Goal: Task Accomplishment & Management: Use online tool/utility

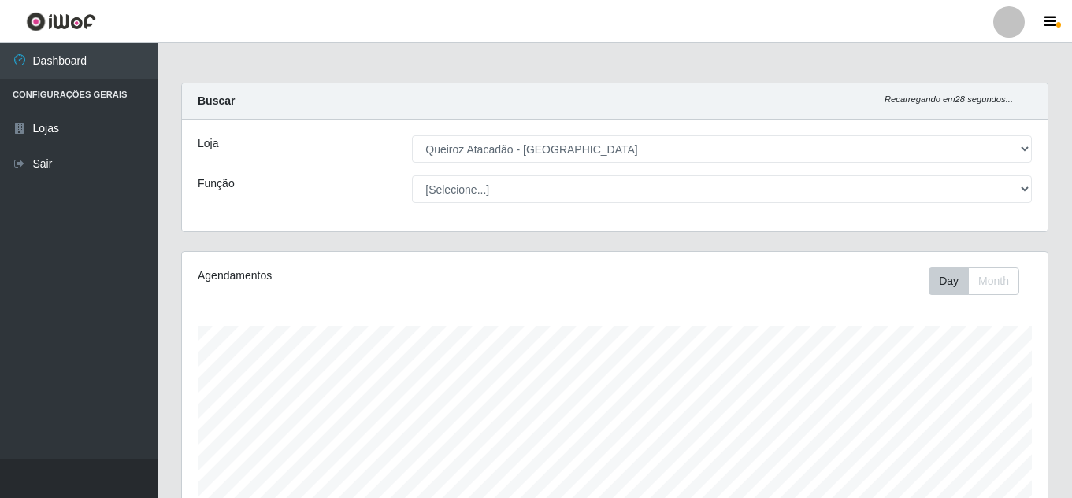
select select "225"
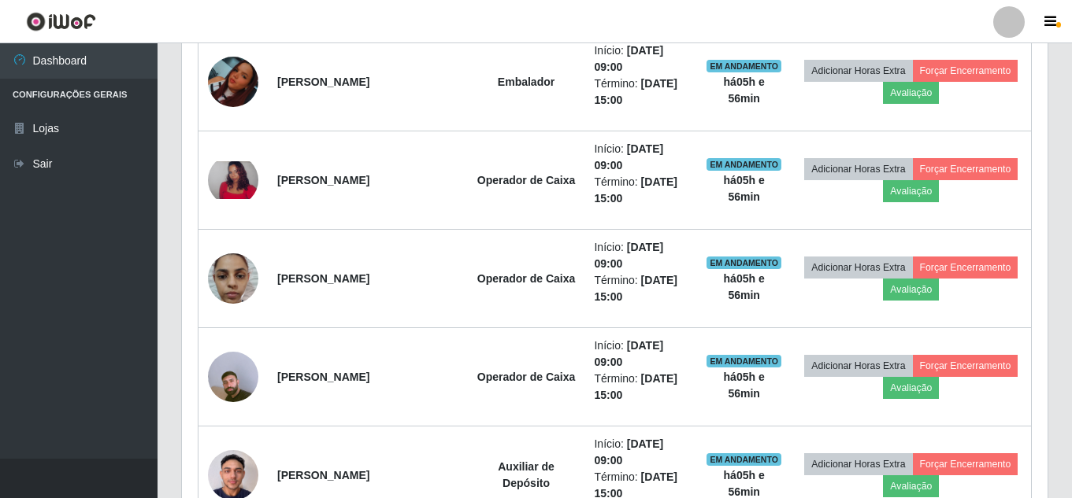
scroll to position [976, 0]
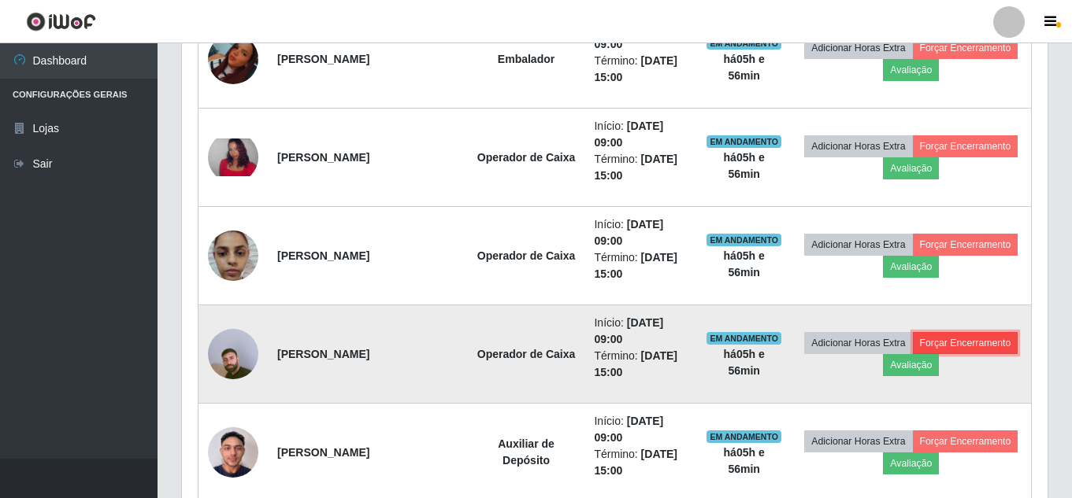
click at [913, 354] on button "Forçar Encerramento" at bounding box center [966, 343] width 106 height 22
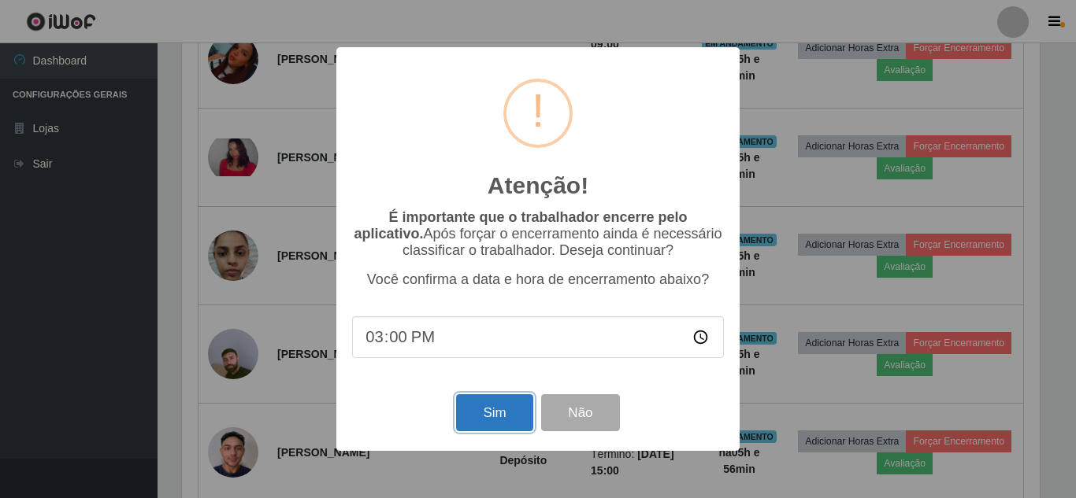
click at [502, 413] on button "Sim" at bounding box center [494, 412] width 76 height 37
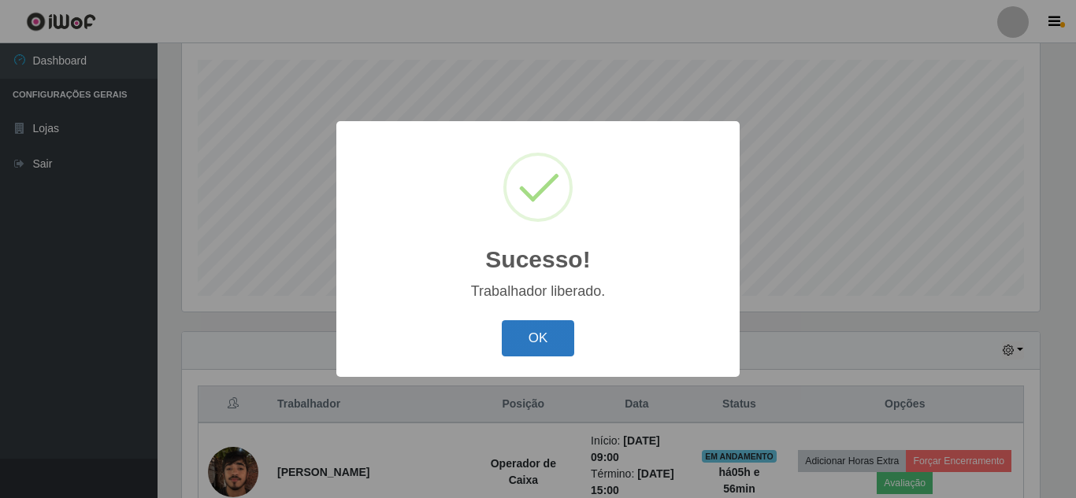
click at [551, 350] on button "OK" at bounding box center [538, 338] width 73 height 37
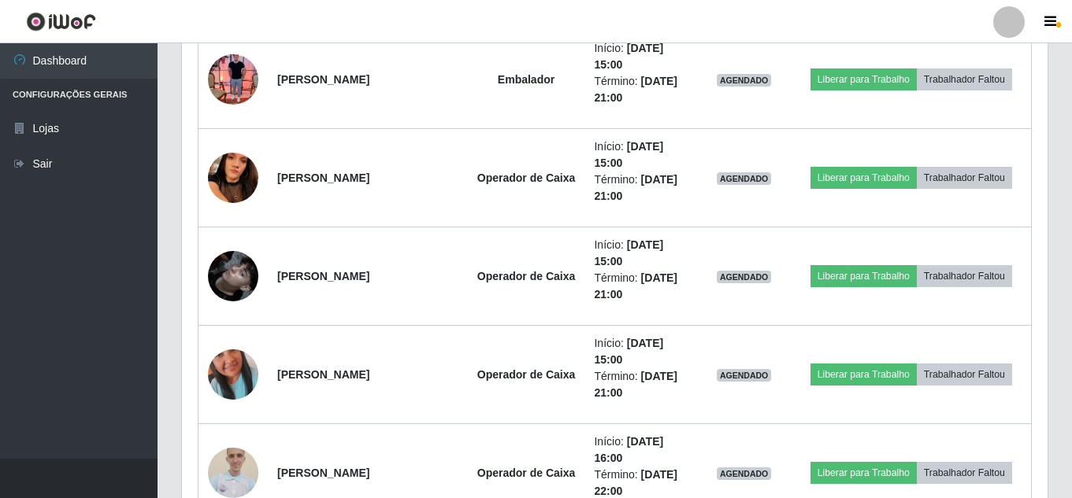
scroll to position [1697, 0]
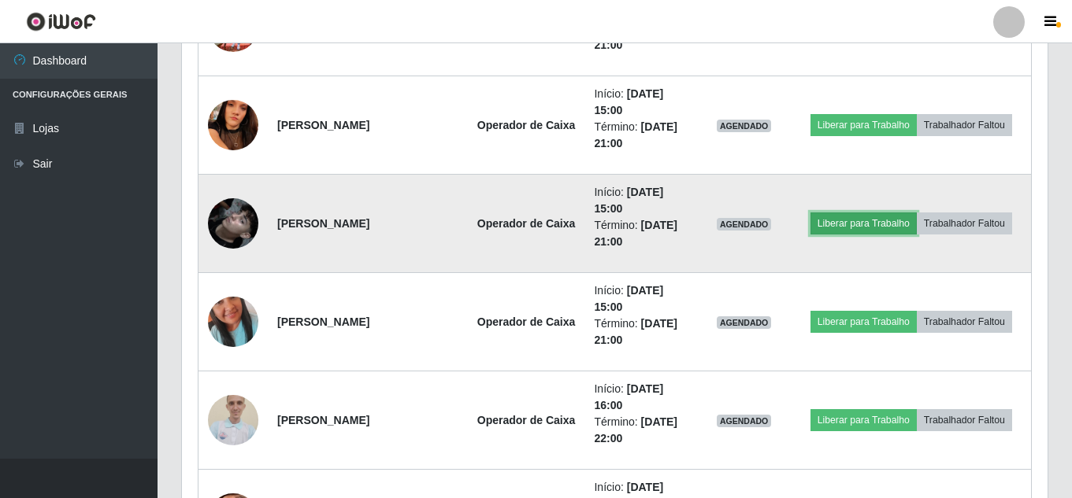
click at [916, 213] on button "Liberar para Trabalho" at bounding box center [863, 224] width 106 height 22
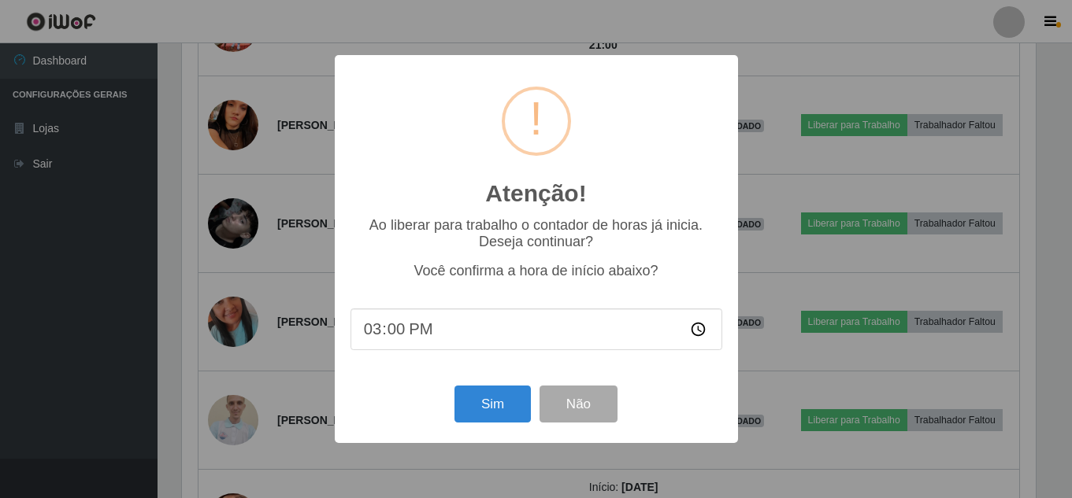
scroll to position [327, 857]
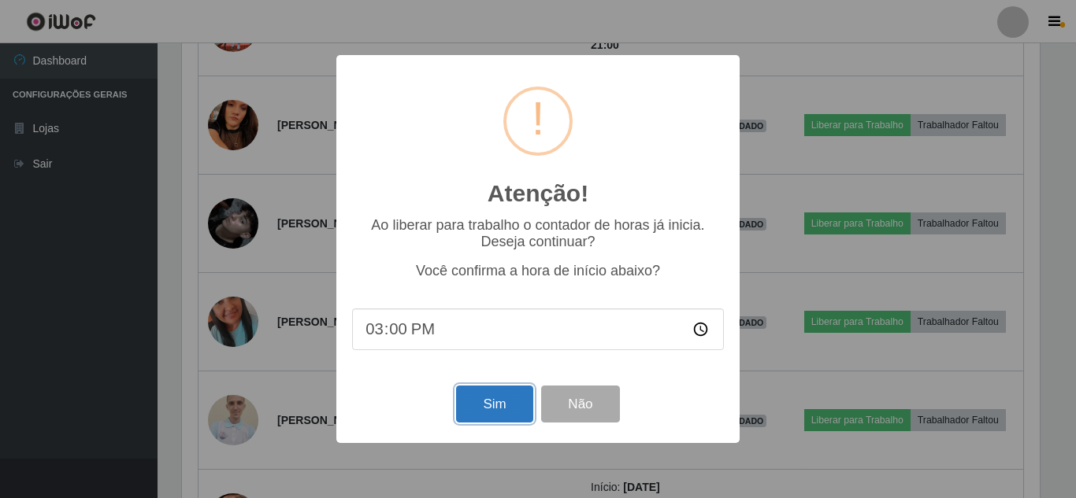
click at [521, 395] on button "Sim" at bounding box center [494, 404] width 76 height 37
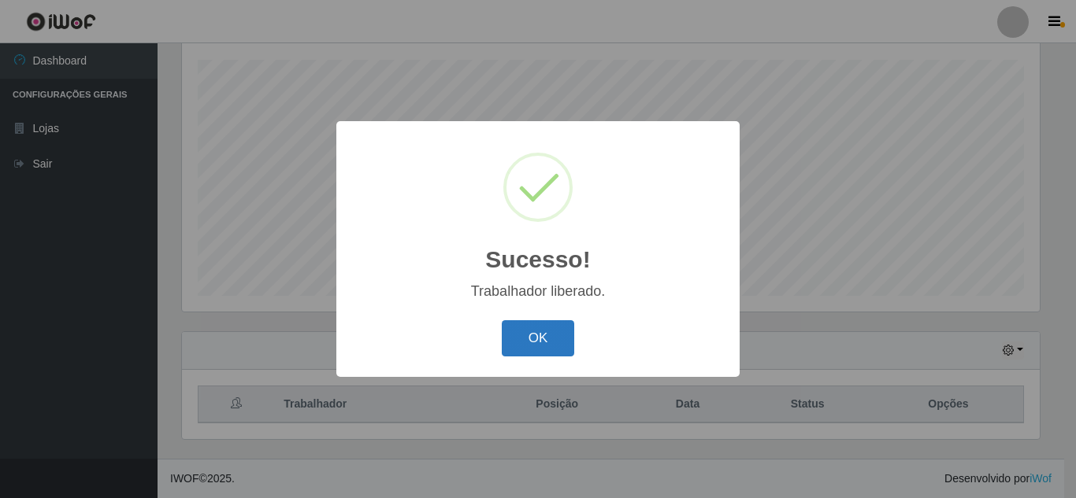
click at [536, 331] on button "OK" at bounding box center [538, 338] width 73 height 37
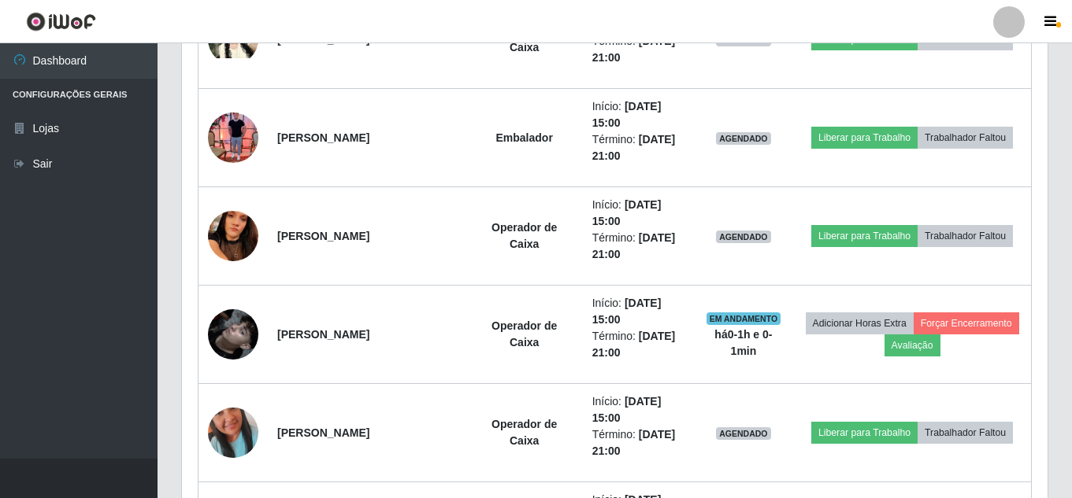
scroll to position [1455, 0]
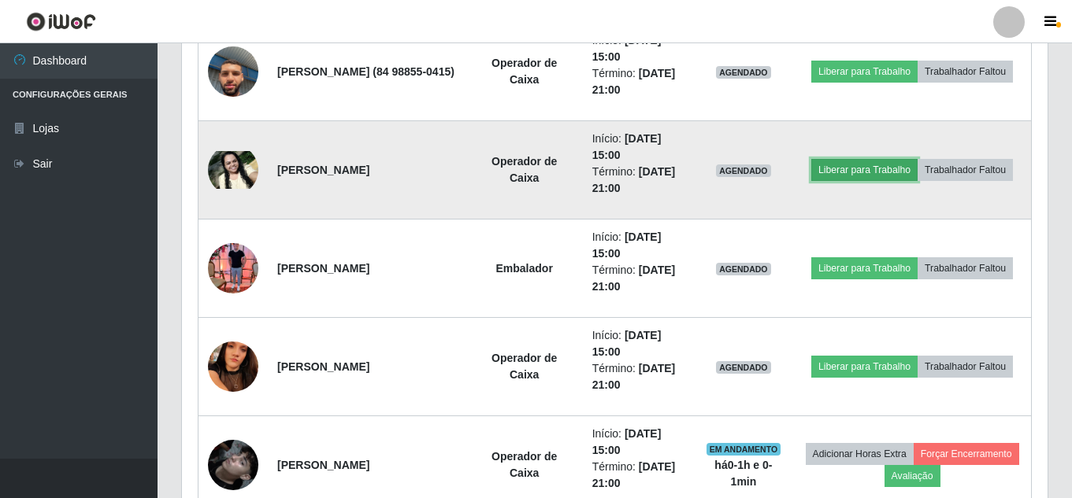
click at [917, 159] on button "Liberar para Trabalho" at bounding box center [864, 170] width 106 height 22
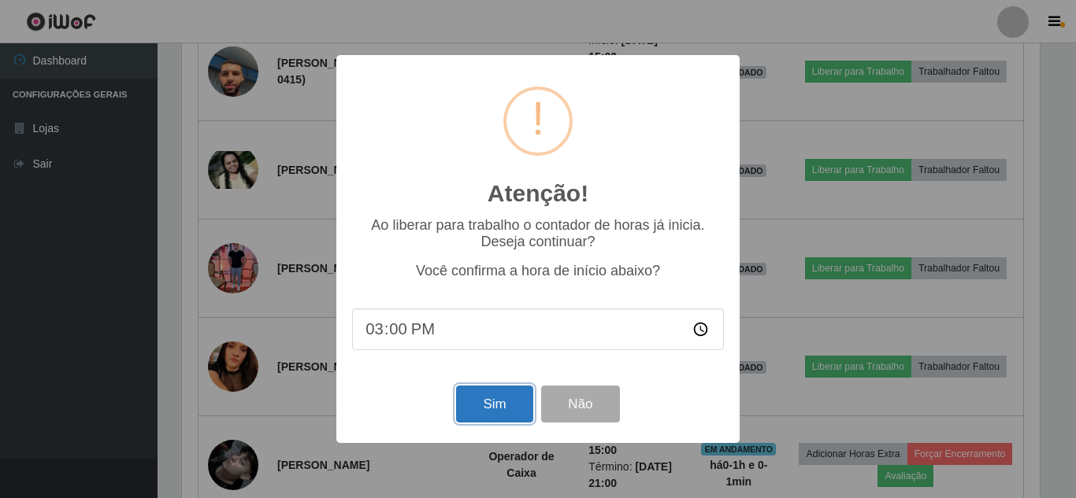
click at [503, 406] on button "Sim" at bounding box center [494, 404] width 76 height 37
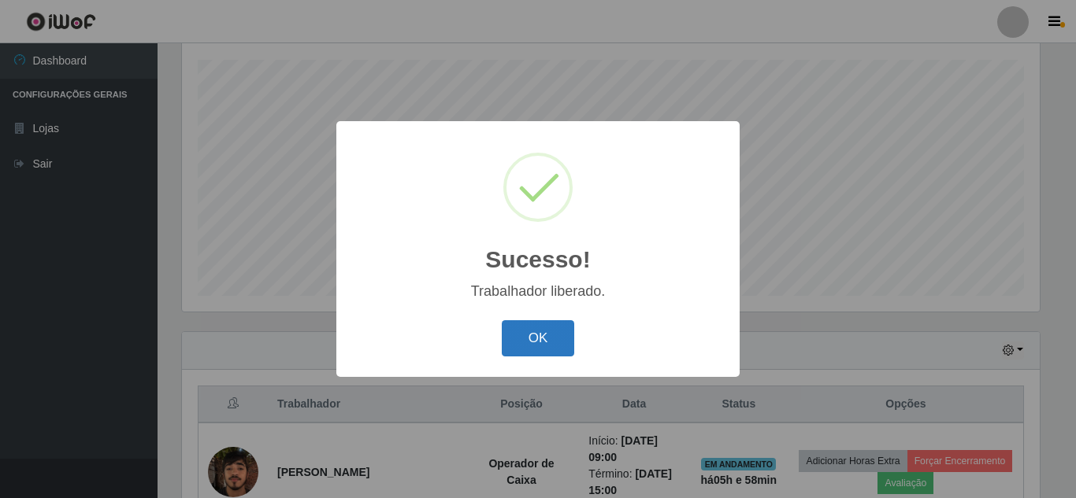
click at [528, 328] on button "OK" at bounding box center [538, 338] width 73 height 37
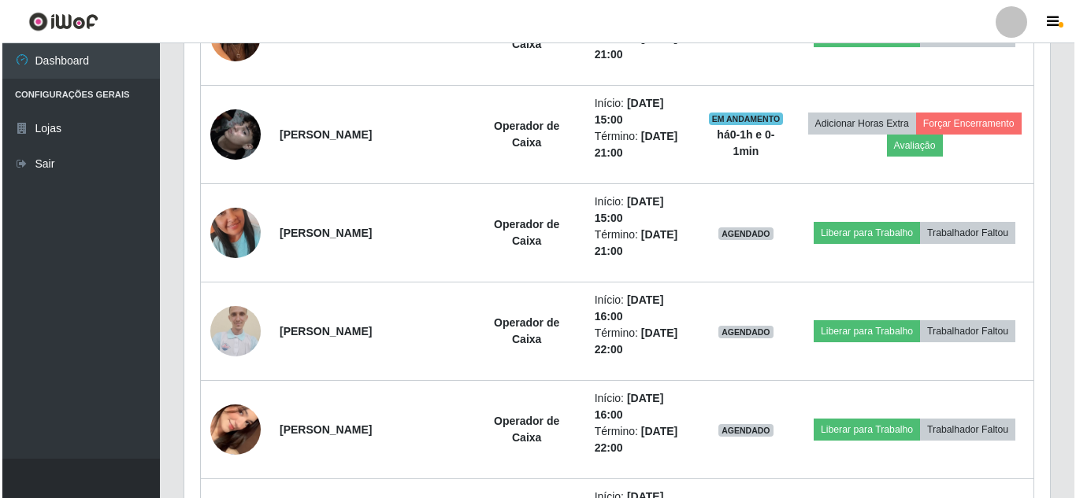
scroll to position [1797, 0]
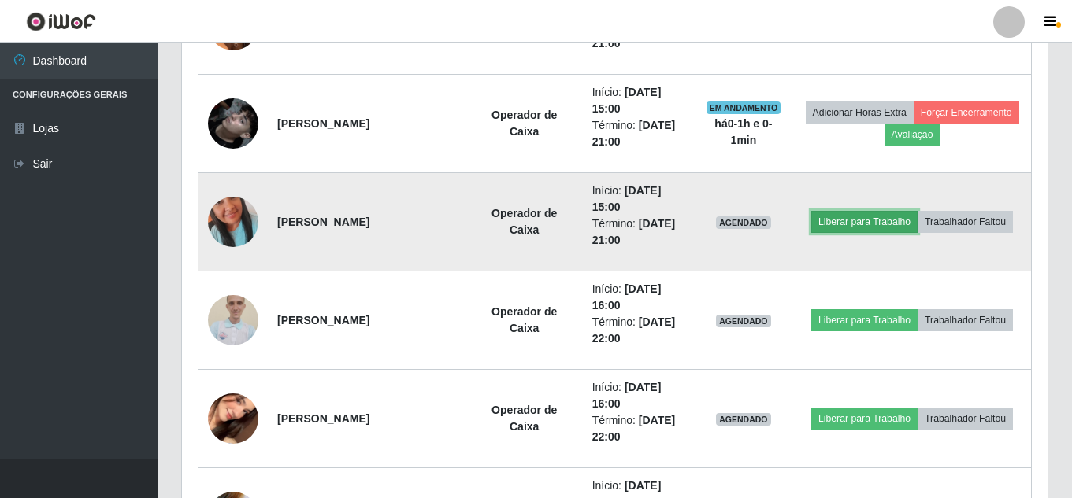
click at [917, 211] on button "Liberar para Trabalho" at bounding box center [864, 222] width 106 height 22
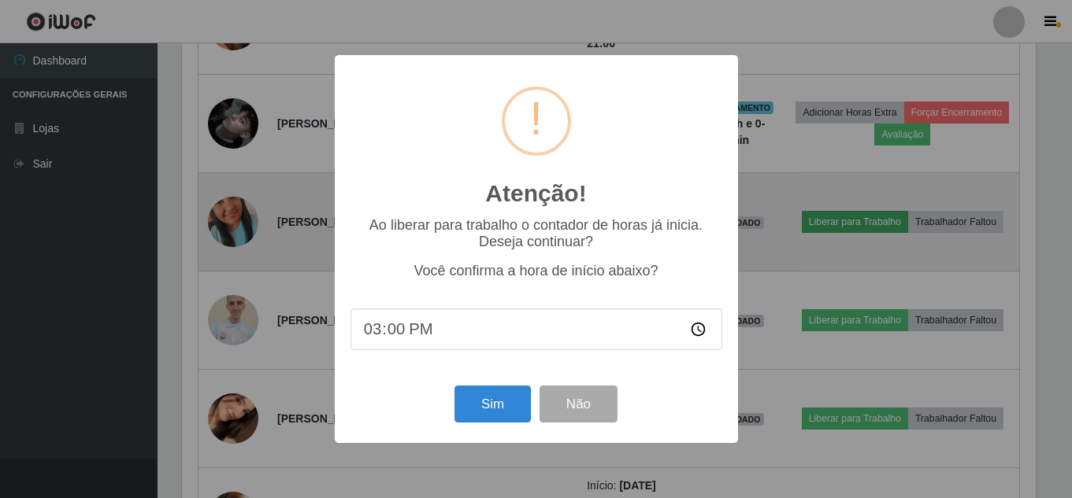
scroll to position [327, 857]
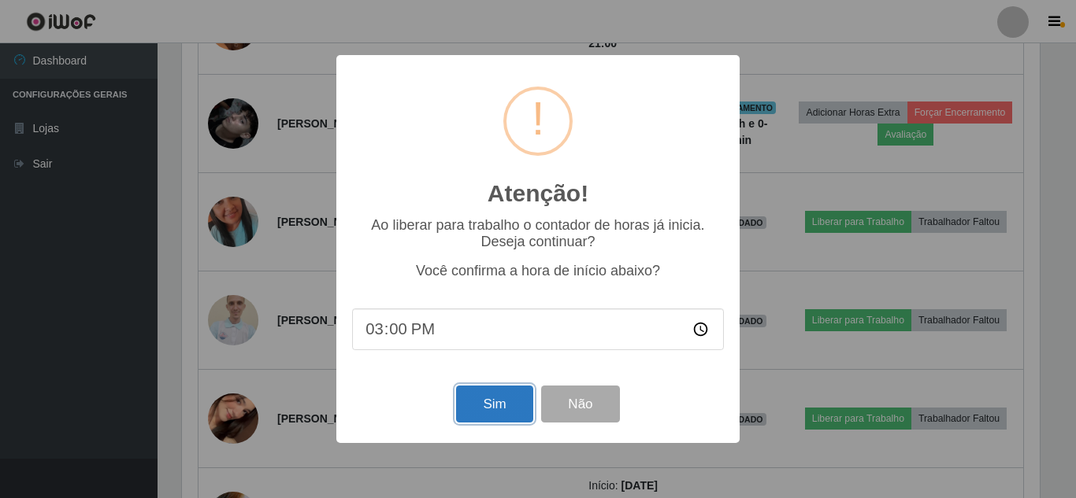
click at [487, 405] on button "Sim" at bounding box center [494, 404] width 76 height 37
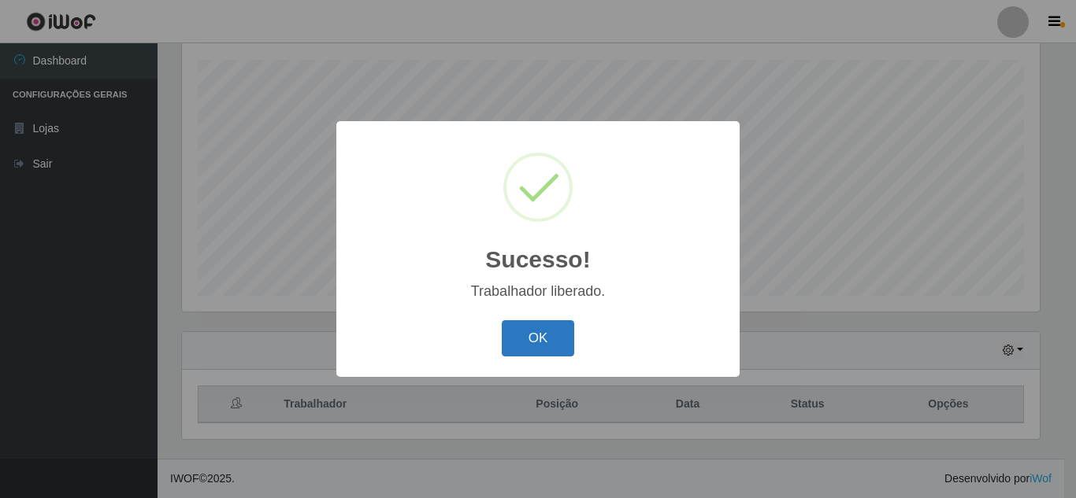
click at [555, 338] on button "OK" at bounding box center [538, 338] width 73 height 37
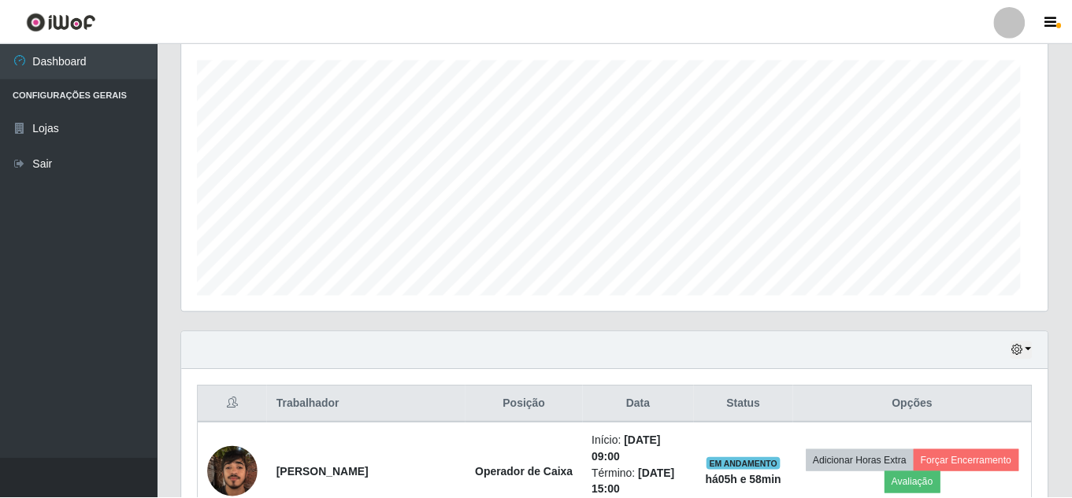
scroll to position [0, 0]
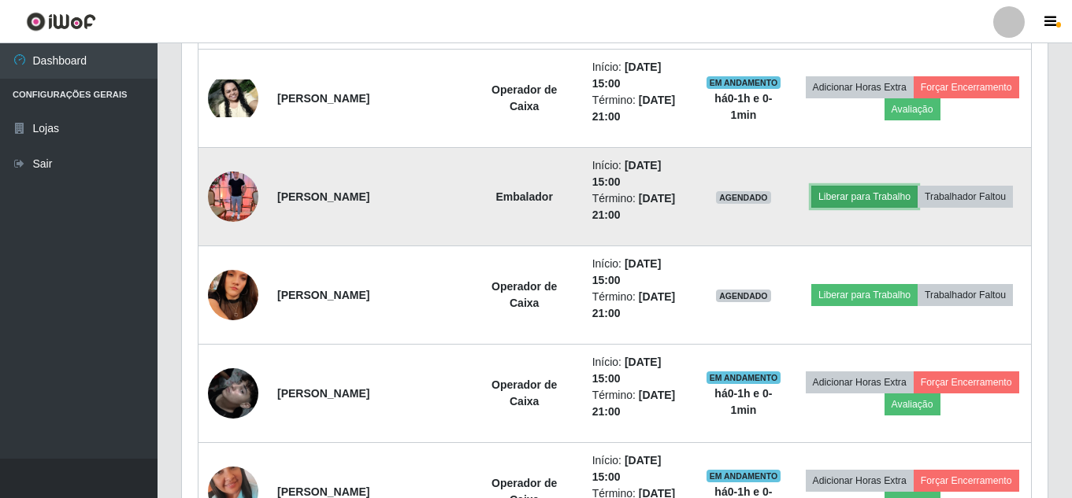
click at [917, 187] on button "Liberar para Trabalho" at bounding box center [864, 197] width 106 height 22
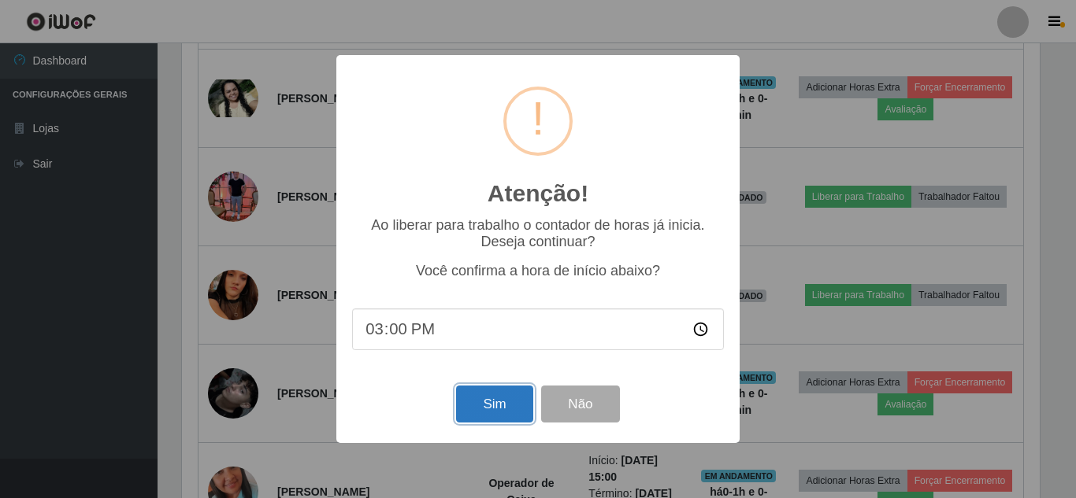
click at [494, 404] on button "Sim" at bounding box center [494, 404] width 76 height 37
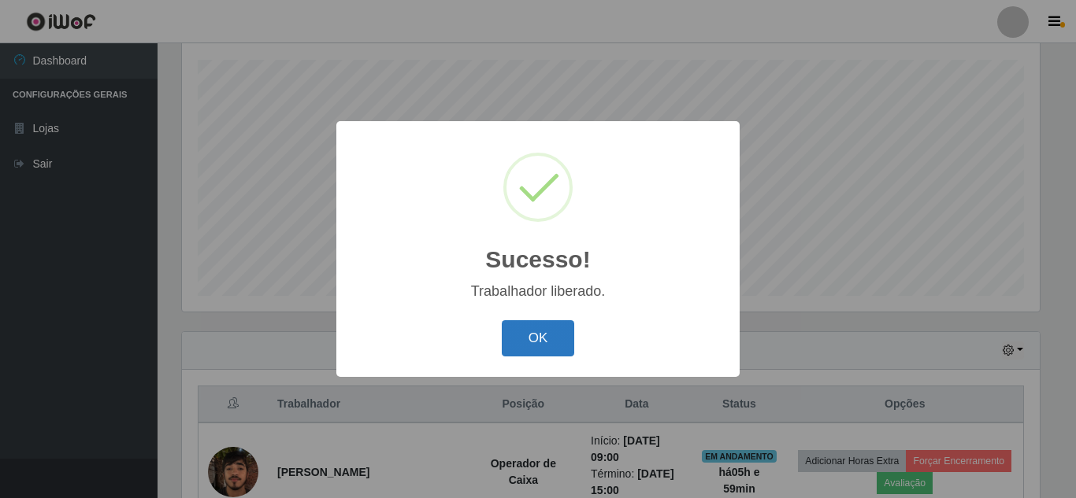
click at [535, 328] on button "OK" at bounding box center [538, 338] width 73 height 37
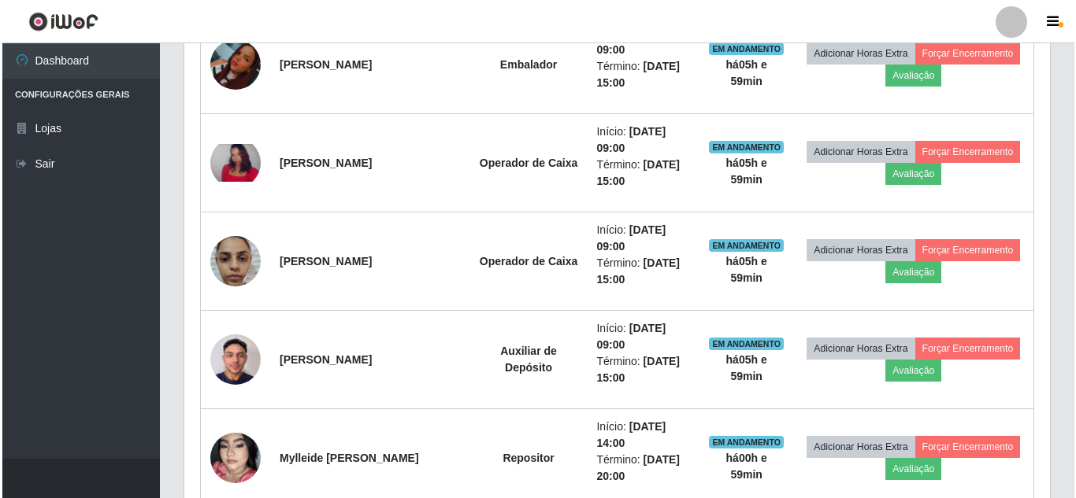
scroll to position [976, 0]
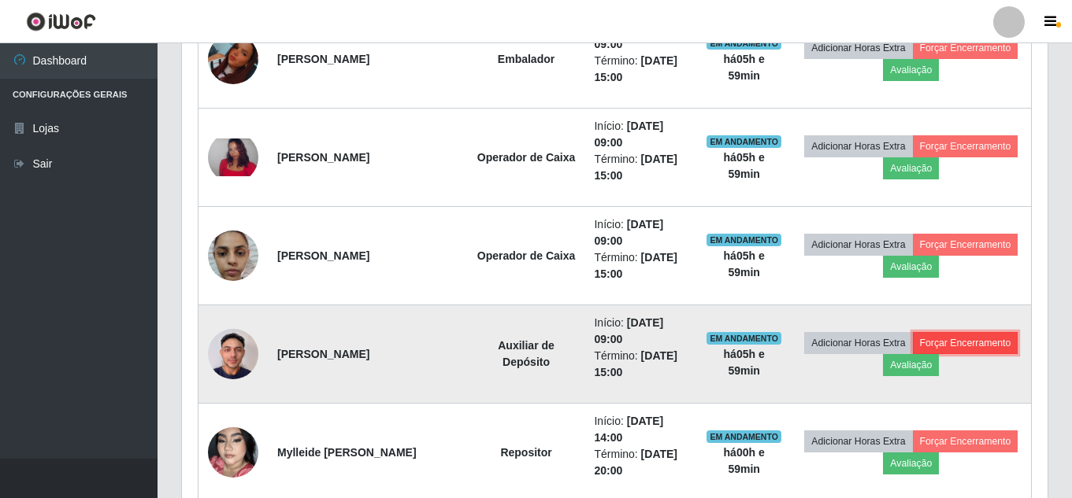
click at [913, 354] on button "Forçar Encerramento" at bounding box center [966, 343] width 106 height 22
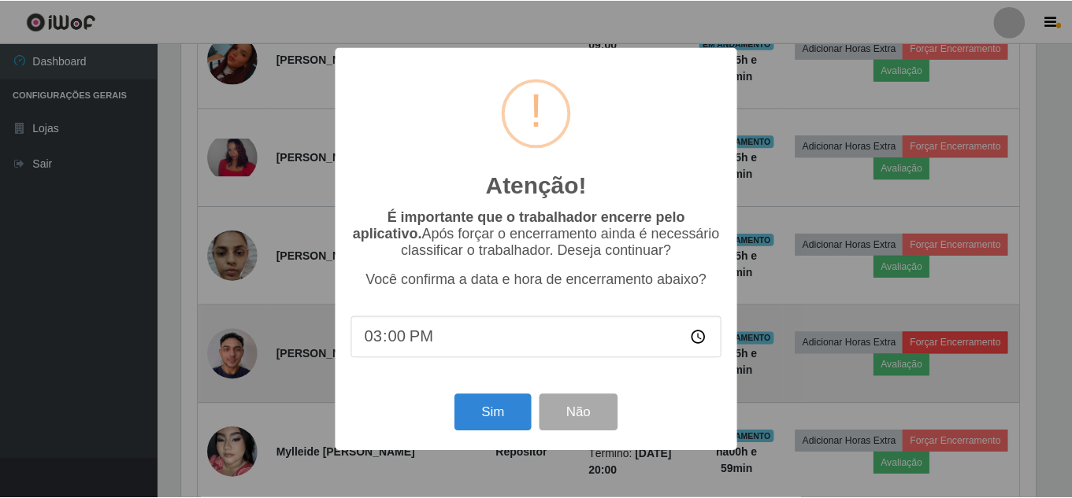
scroll to position [327, 857]
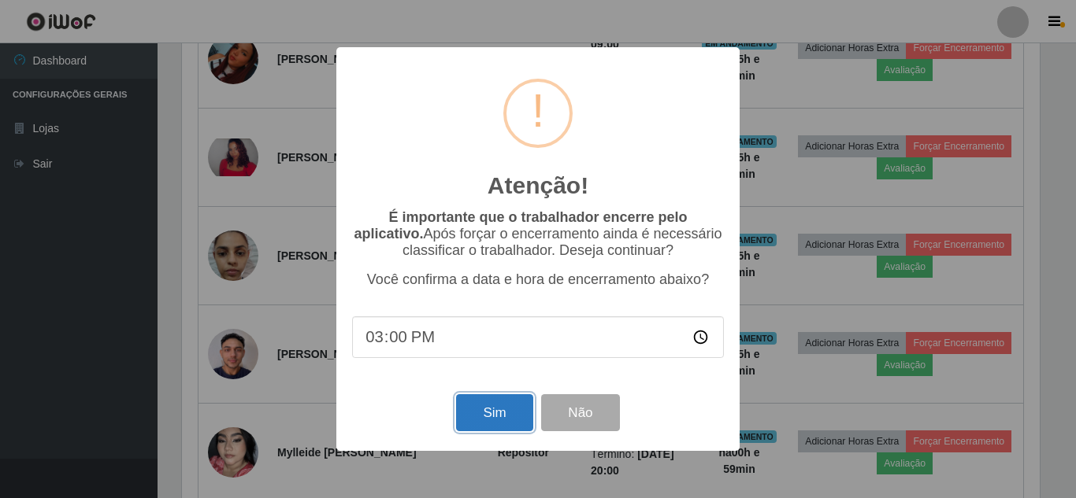
click at [499, 426] on button "Sim" at bounding box center [494, 412] width 76 height 37
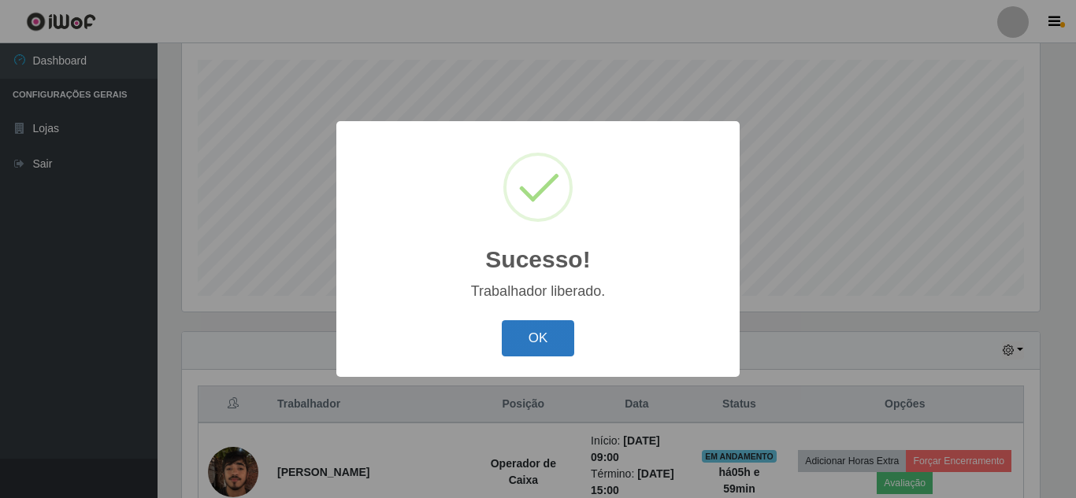
click at [526, 329] on button "OK" at bounding box center [538, 338] width 73 height 37
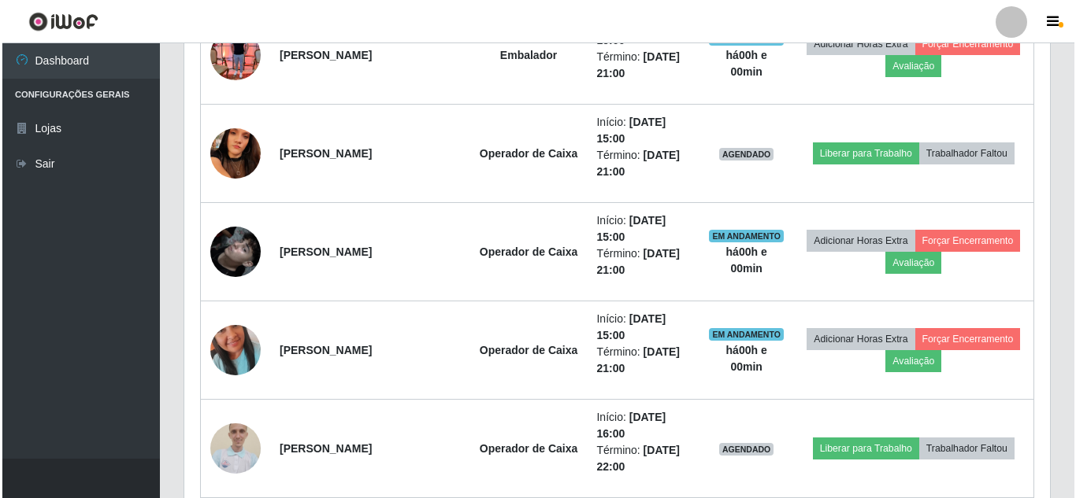
scroll to position [1527, 0]
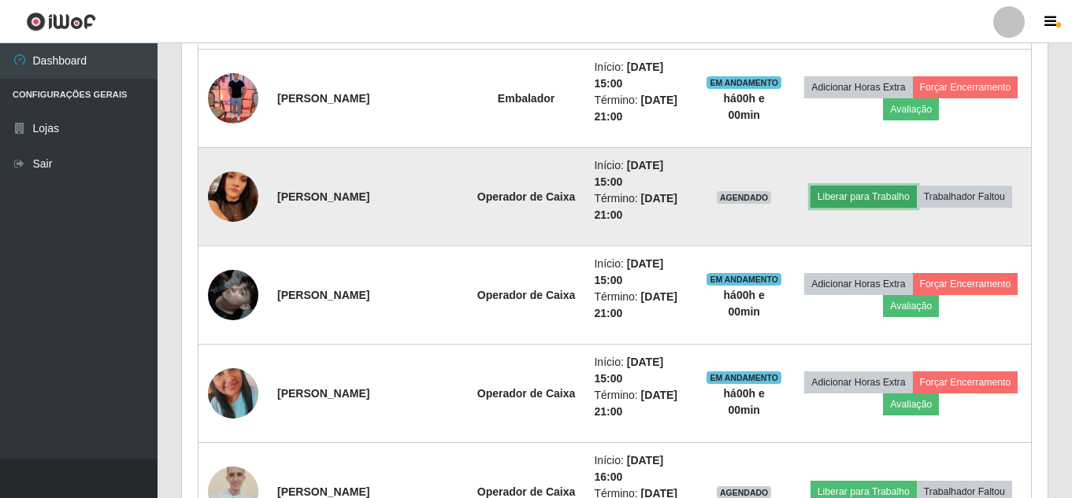
click at [916, 186] on button "Liberar para Trabalho" at bounding box center [863, 197] width 106 height 22
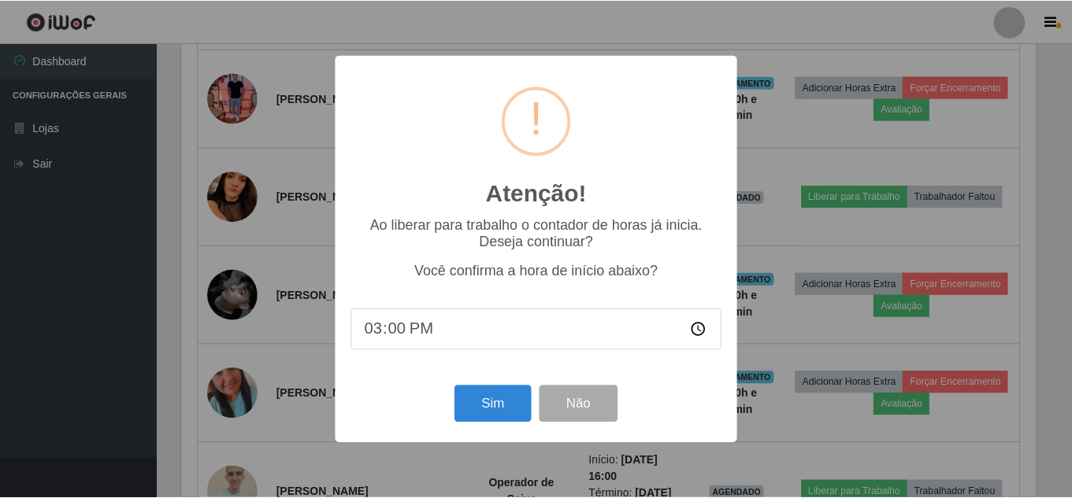
scroll to position [327, 857]
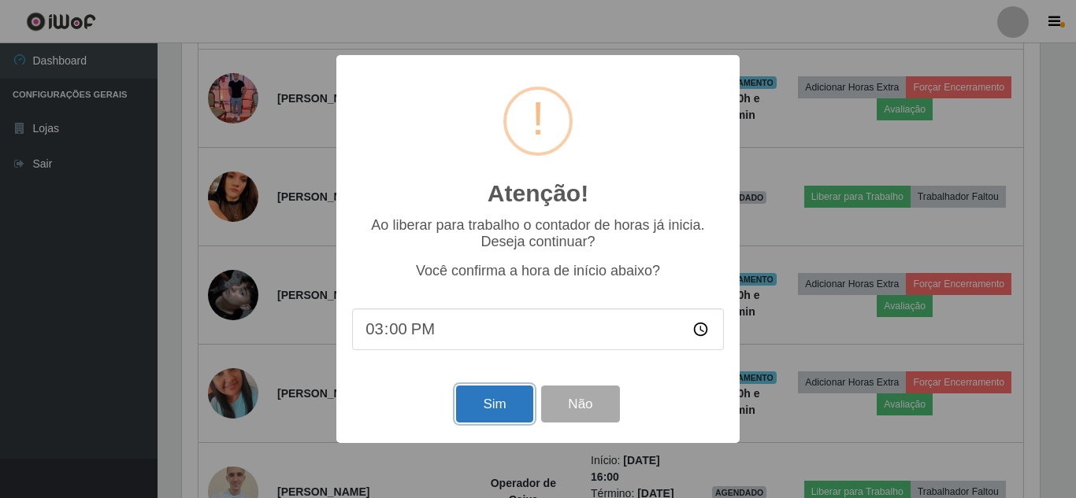
click at [479, 417] on button "Sim" at bounding box center [494, 404] width 76 height 37
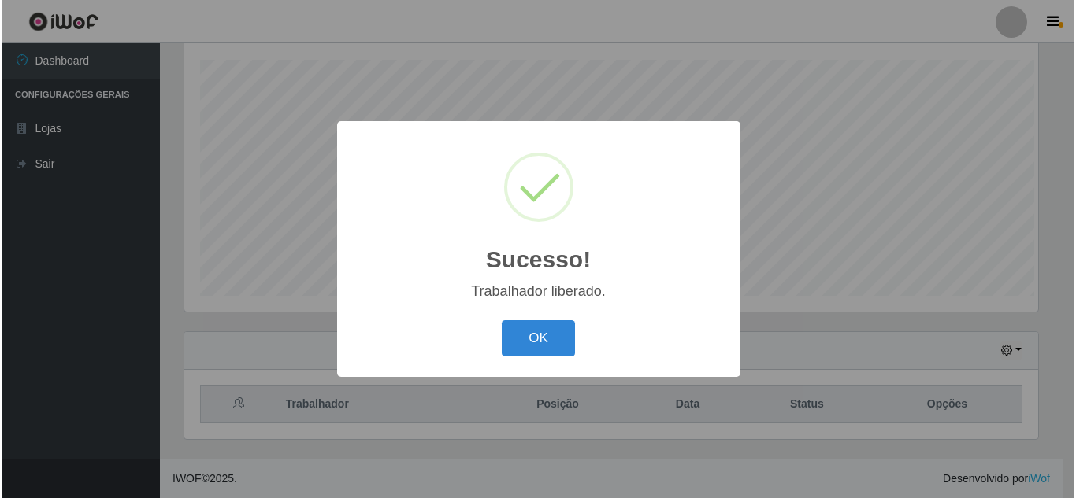
scroll to position [267, 0]
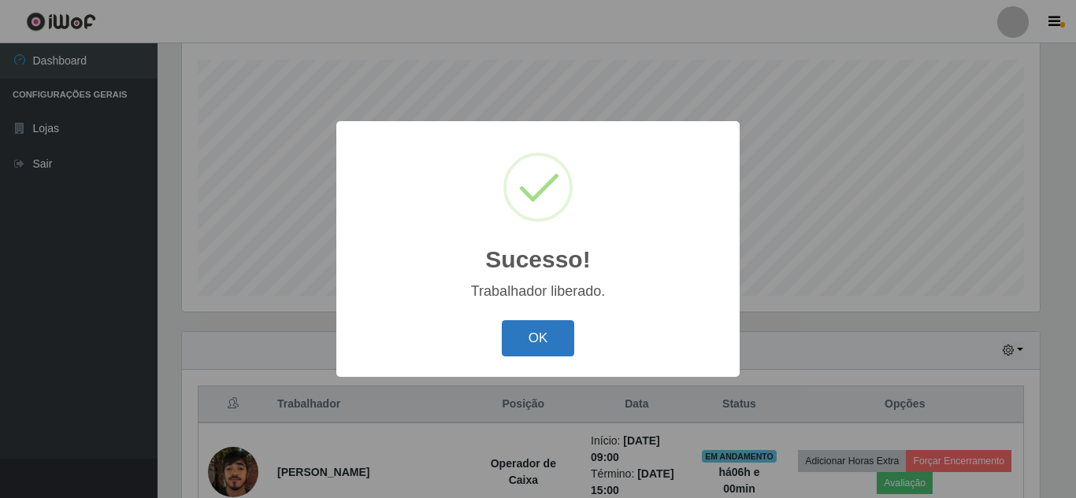
click at [533, 343] on button "OK" at bounding box center [538, 338] width 73 height 37
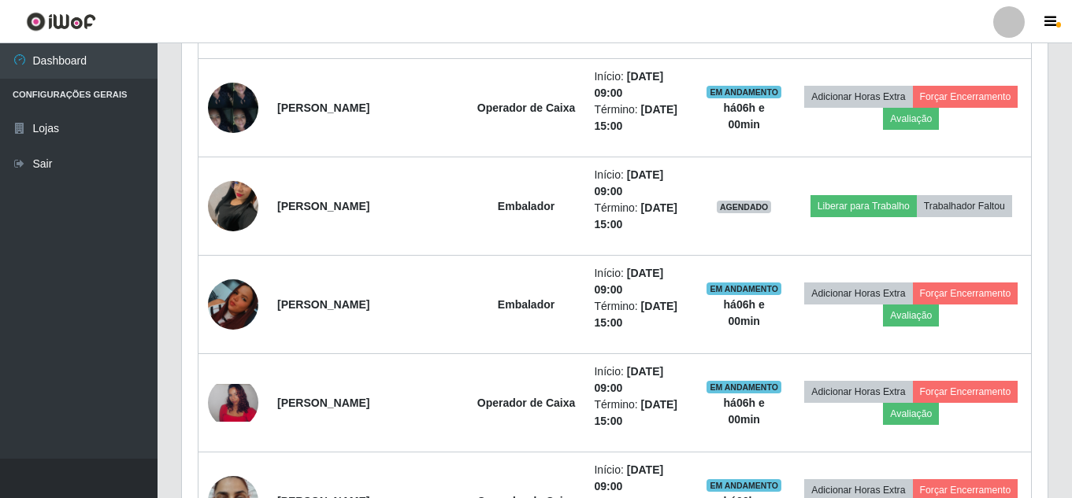
scroll to position [739, 0]
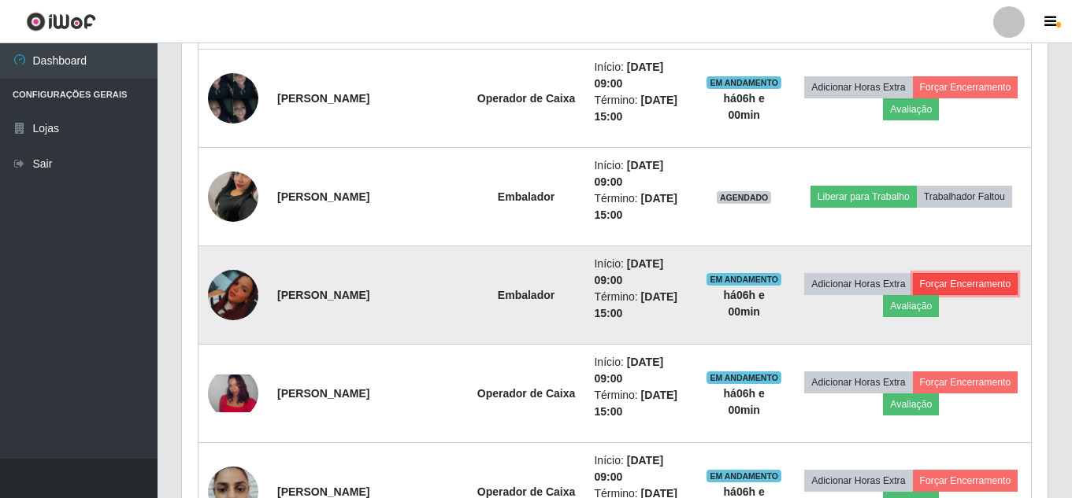
click at [913, 295] on button "Forçar Encerramento" at bounding box center [966, 284] width 106 height 22
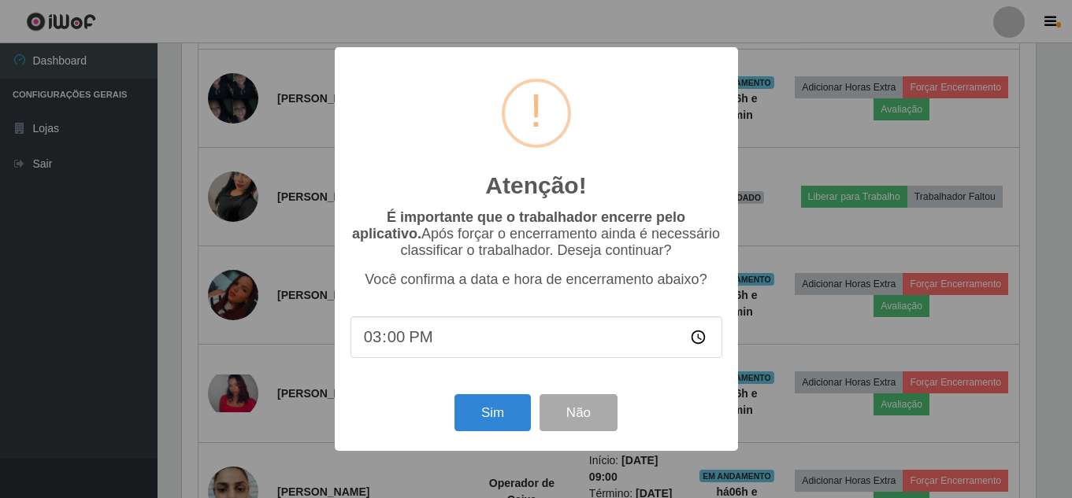
scroll to position [327, 857]
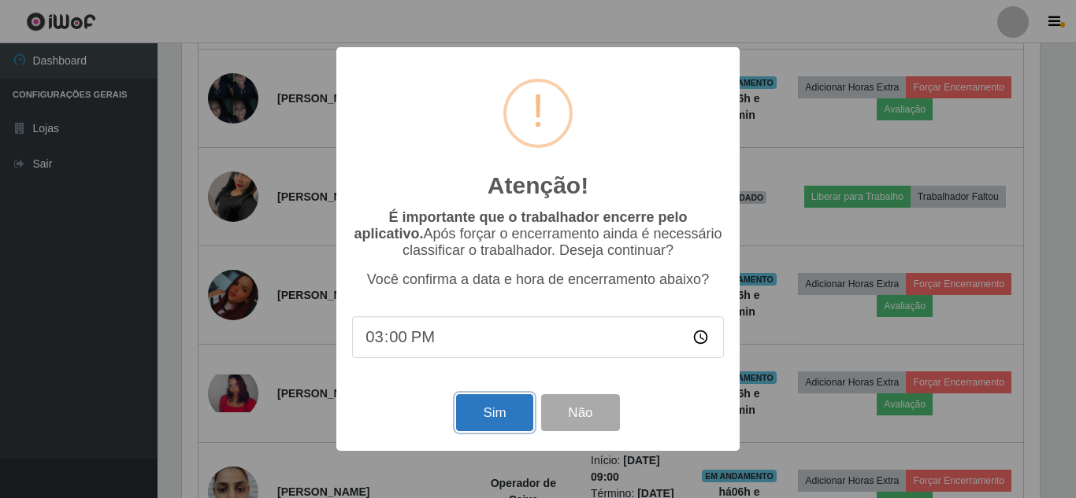
click at [498, 417] on button "Sim" at bounding box center [494, 412] width 76 height 37
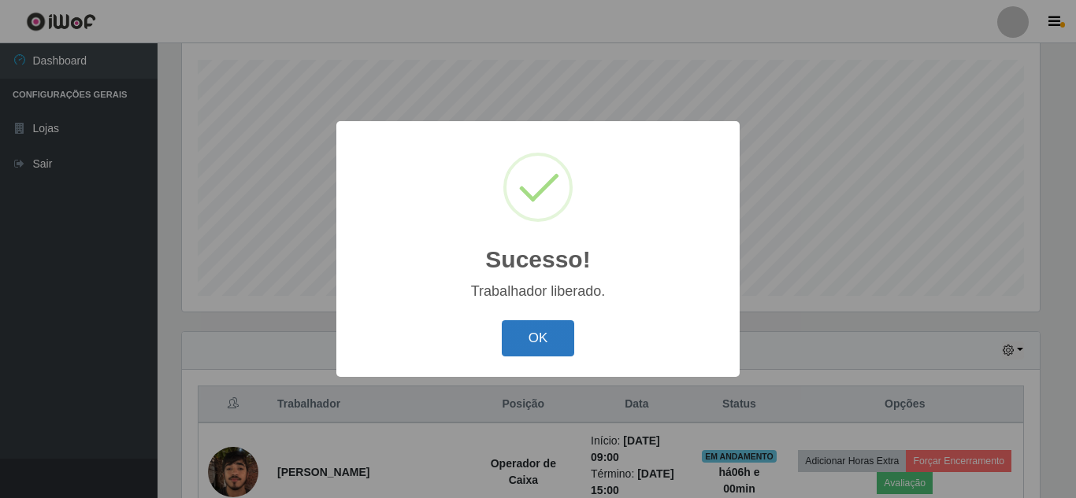
click at [525, 347] on button "OK" at bounding box center [538, 338] width 73 height 37
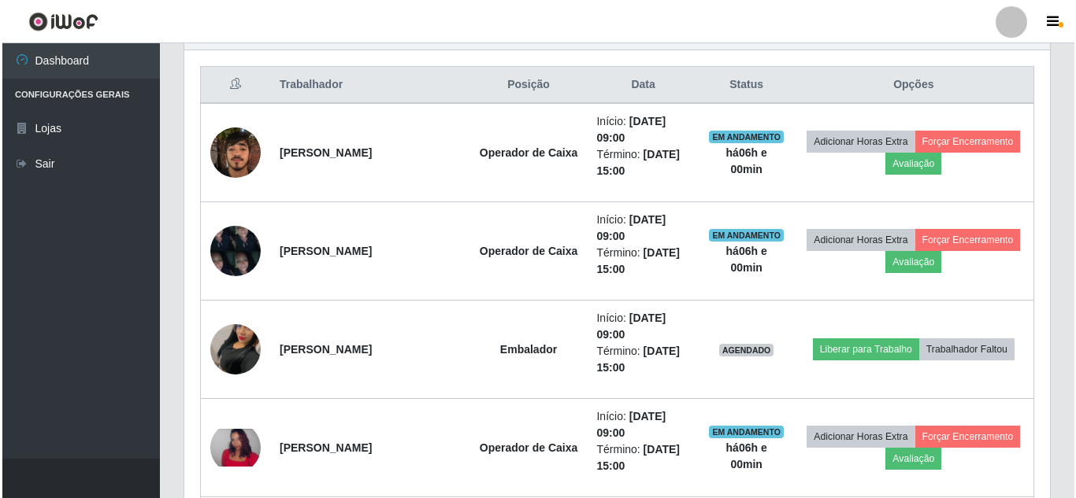
scroll to position [582, 0]
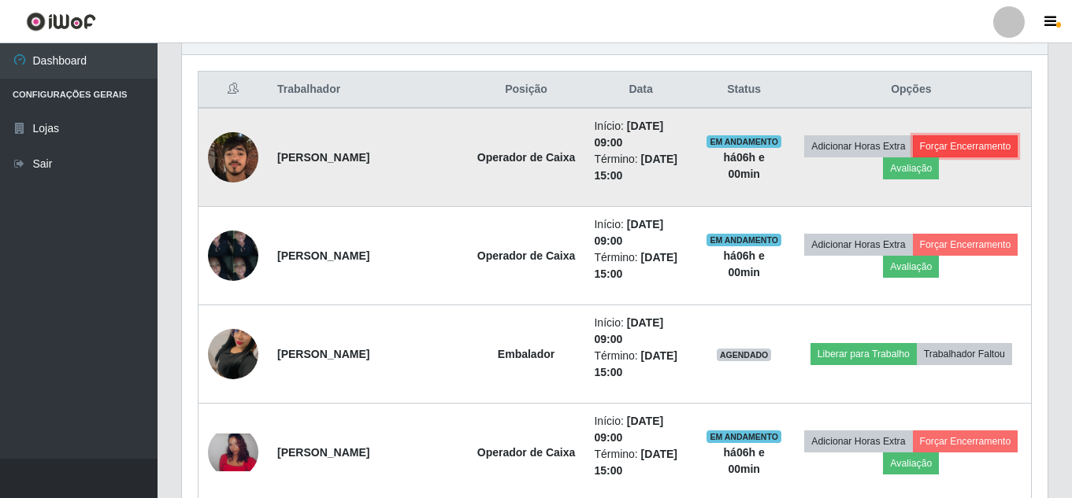
click at [913, 157] on button "Forçar Encerramento" at bounding box center [966, 146] width 106 height 22
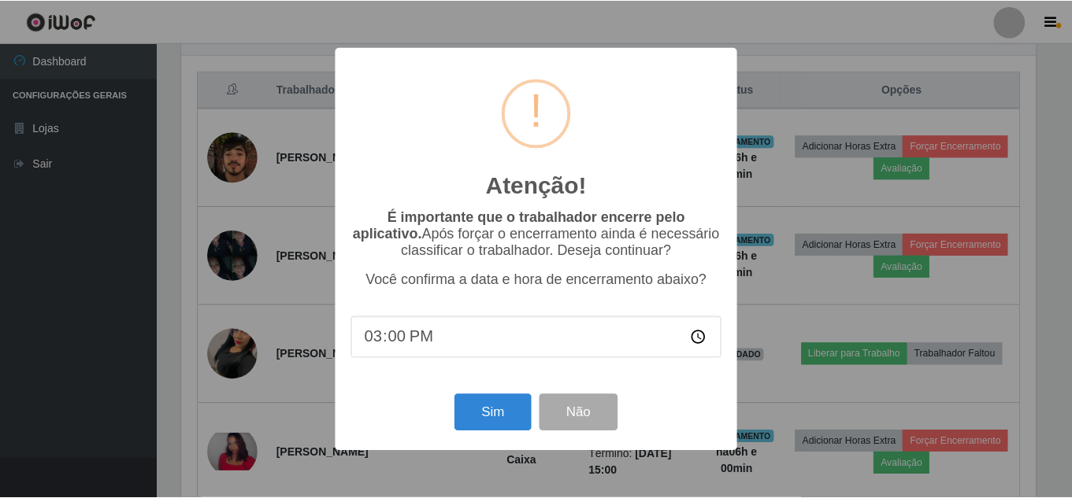
scroll to position [327, 857]
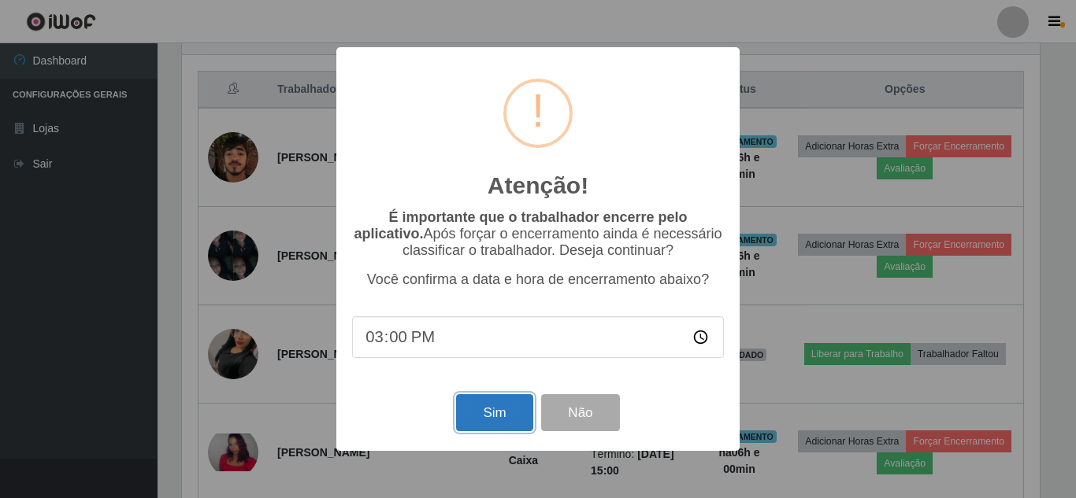
click at [494, 405] on button "Sim" at bounding box center [494, 412] width 76 height 37
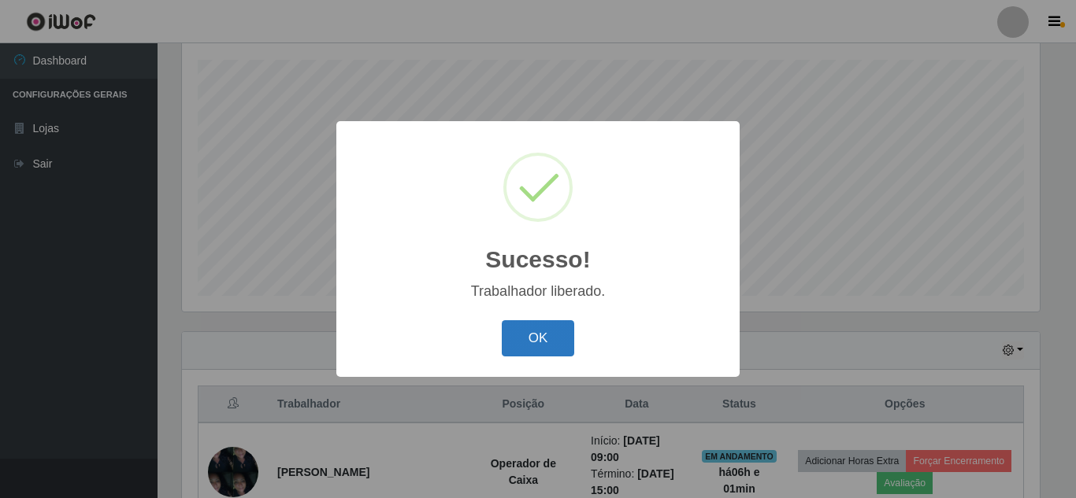
click at [538, 341] on button "OK" at bounding box center [538, 338] width 73 height 37
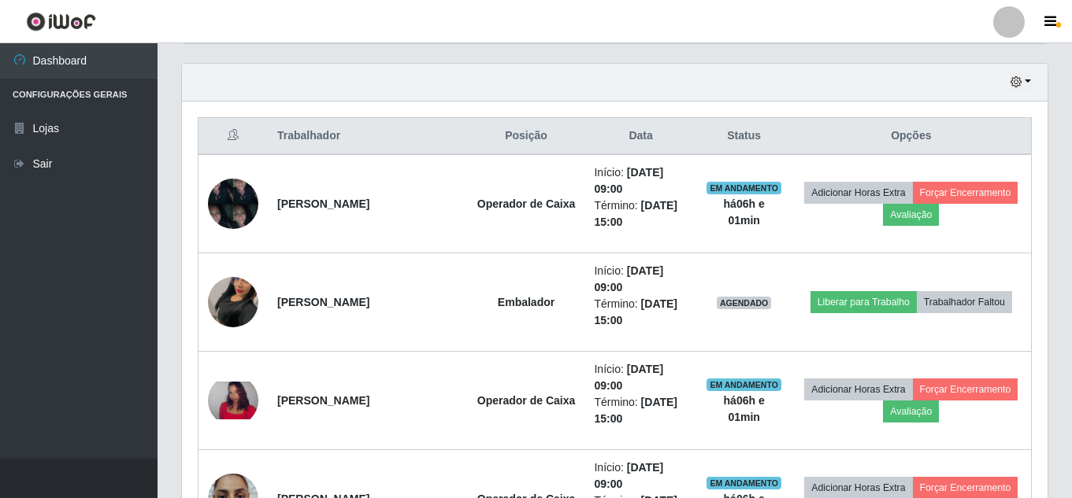
scroll to position [503, 0]
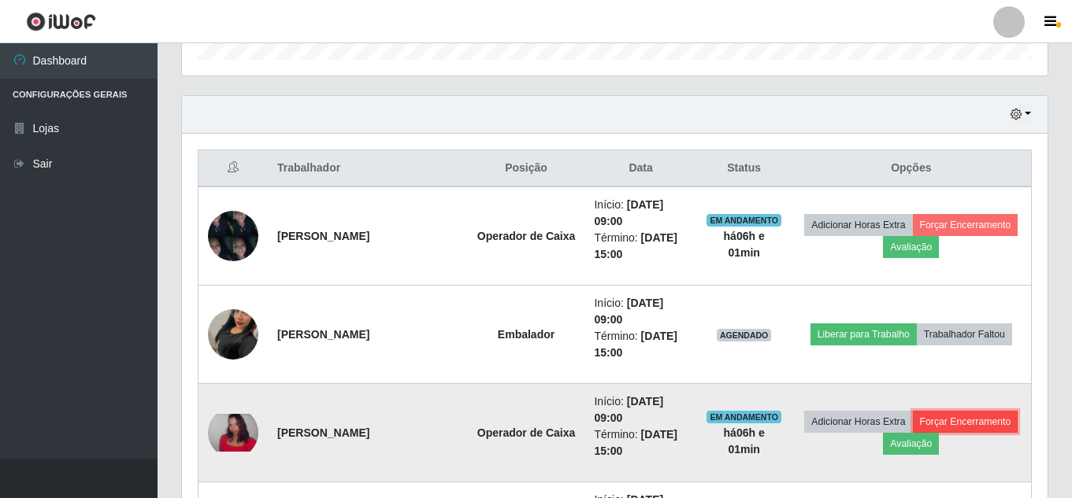
click at [913, 433] on button "Forçar Encerramento" at bounding box center [966, 422] width 106 height 22
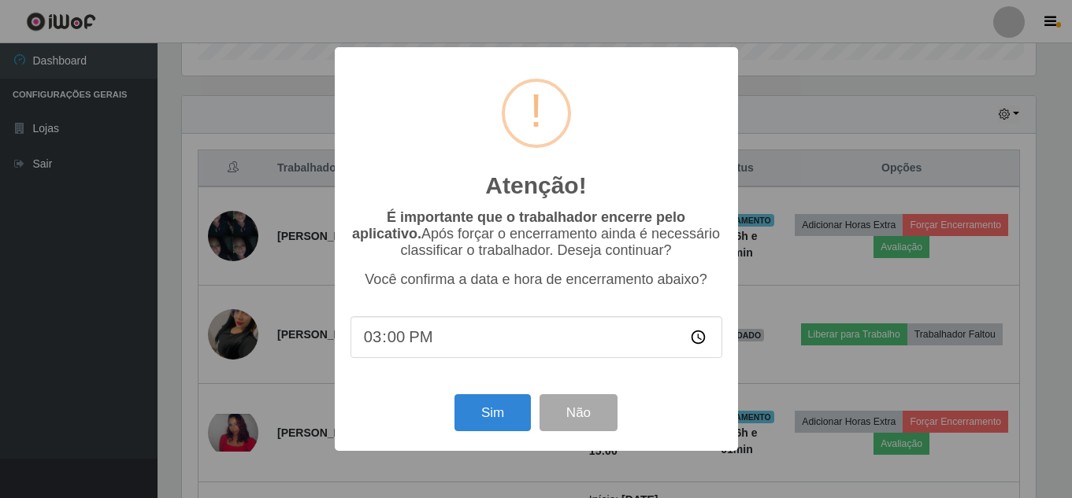
scroll to position [327, 857]
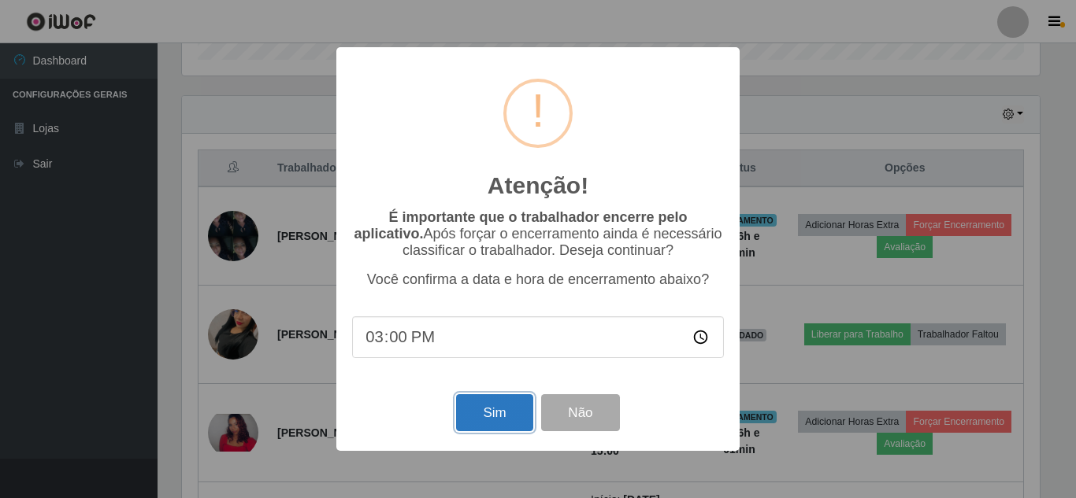
click at [498, 422] on button "Sim" at bounding box center [494, 412] width 76 height 37
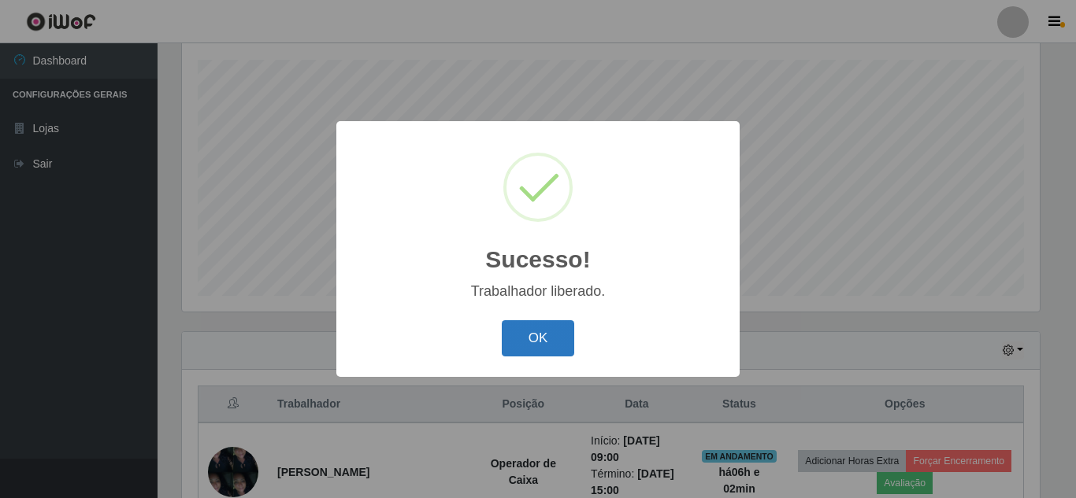
click at [562, 341] on button "OK" at bounding box center [538, 338] width 73 height 37
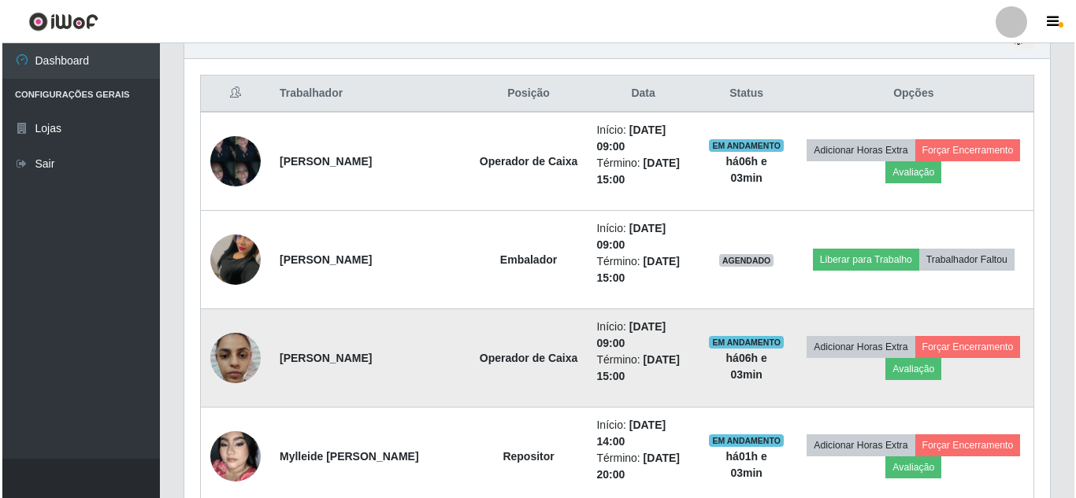
scroll to position [582, 0]
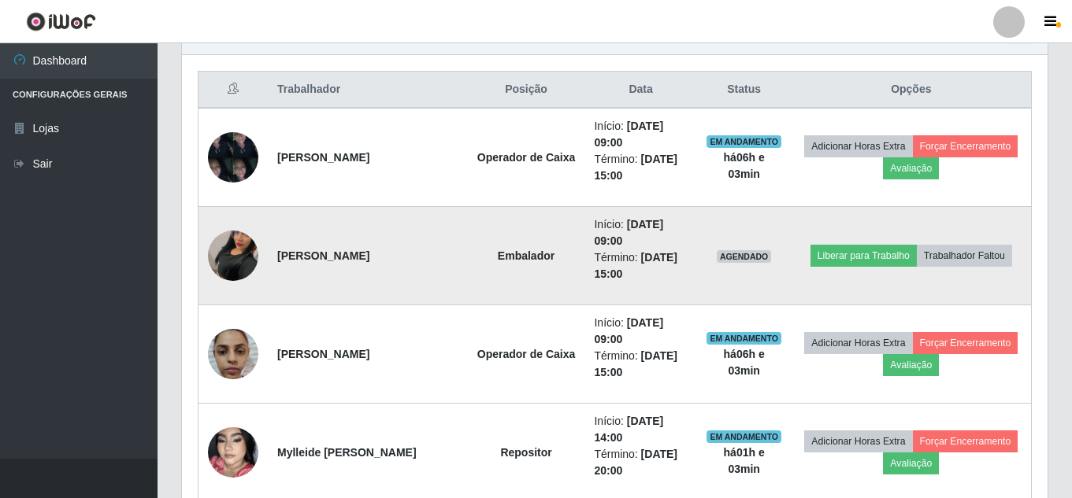
click at [220, 260] on img at bounding box center [233, 256] width 50 height 90
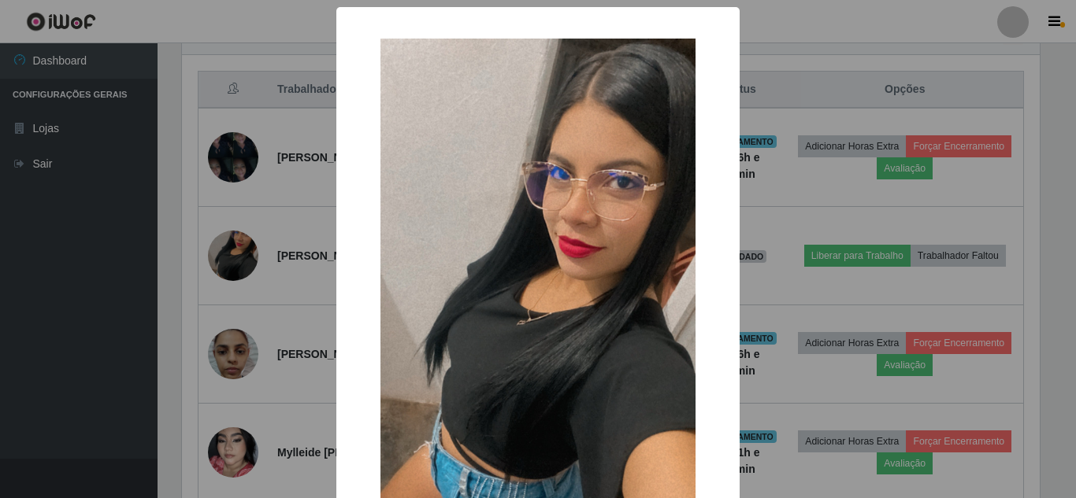
click at [811, 281] on div "× OK Cancel" at bounding box center [538, 249] width 1076 height 498
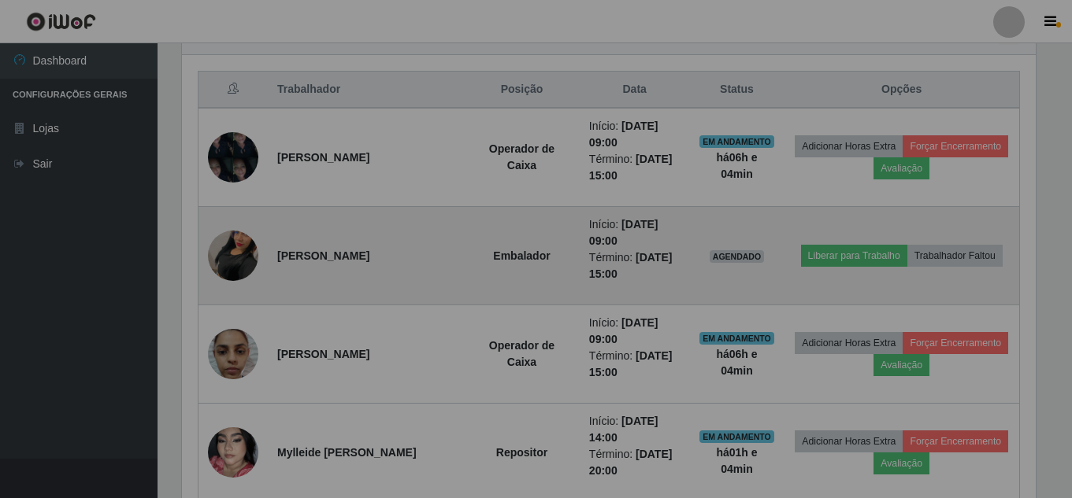
scroll to position [327, 865]
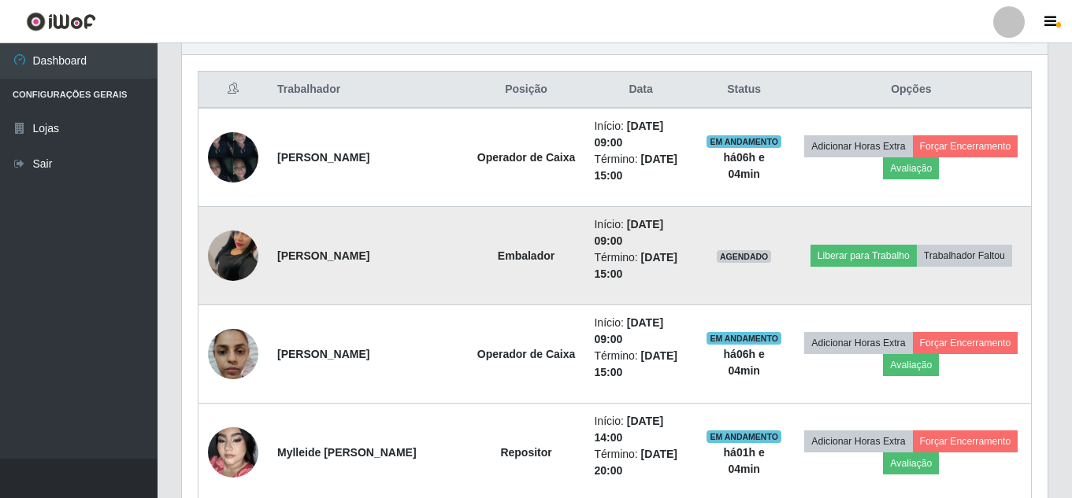
click at [235, 260] on img at bounding box center [233, 256] width 50 height 90
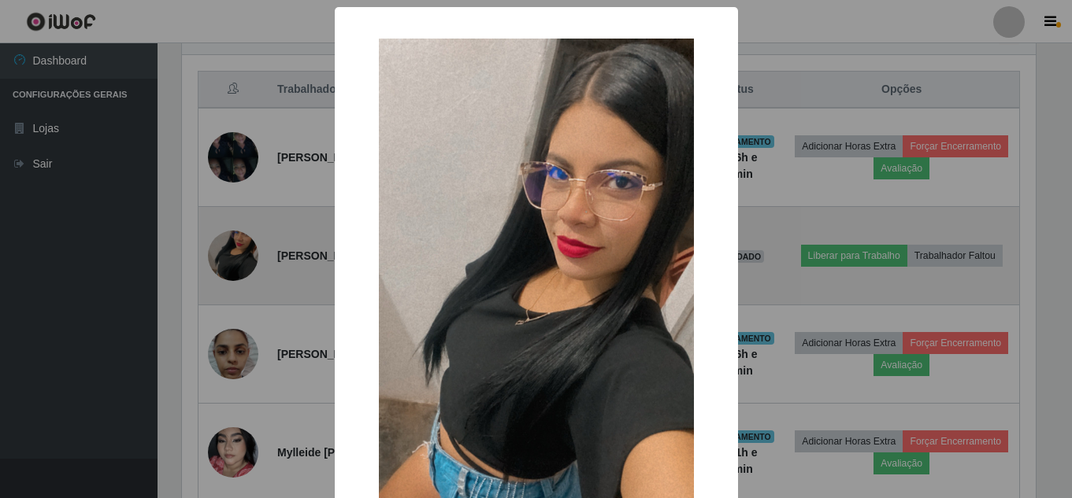
scroll to position [327, 857]
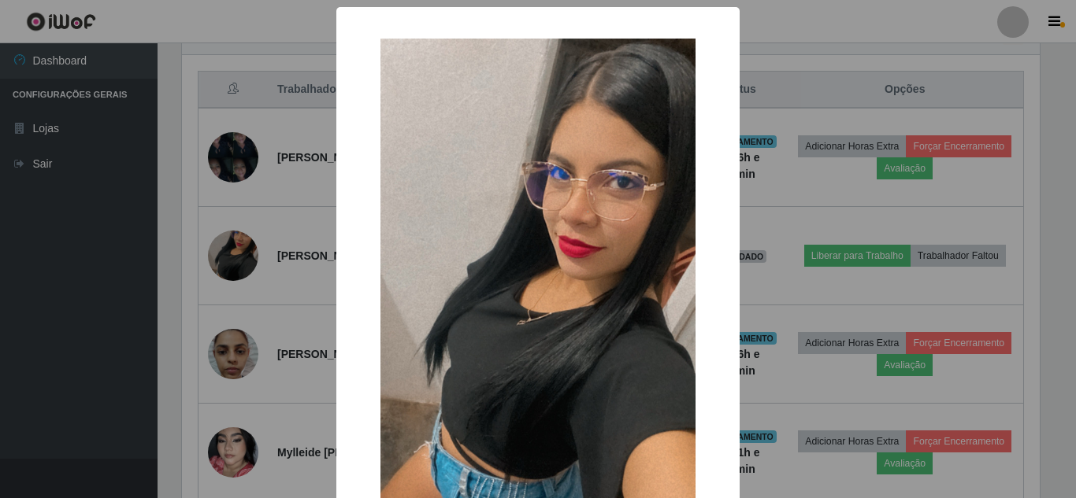
click at [819, 287] on div "× OK Cancel" at bounding box center [538, 249] width 1076 height 498
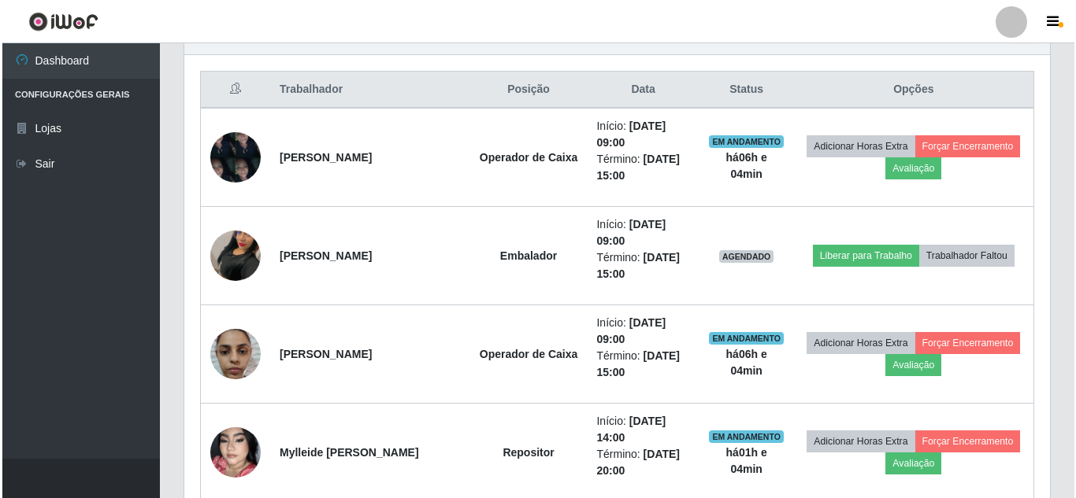
scroll to position [503, 0]
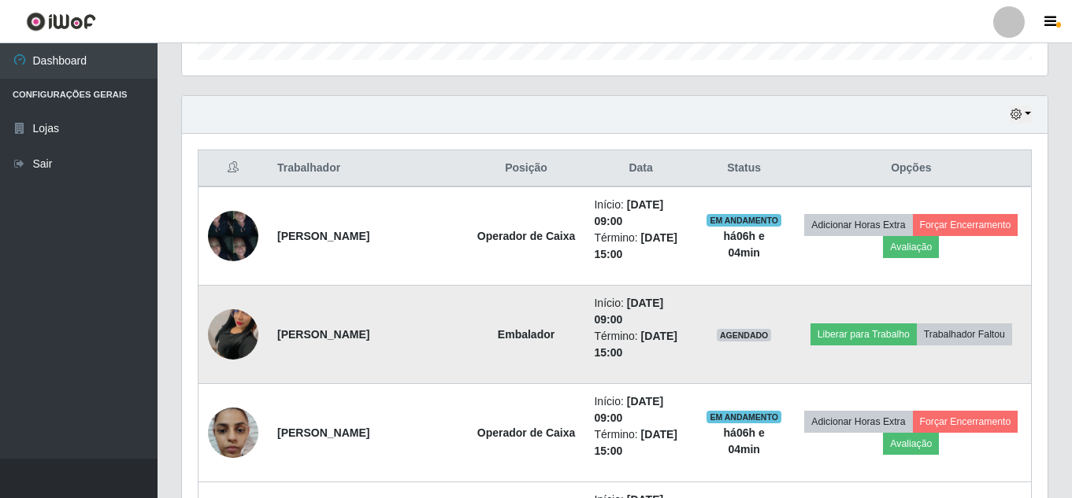
click at [234, 324] on img at bounding box center [233, 335] width 50 height 90
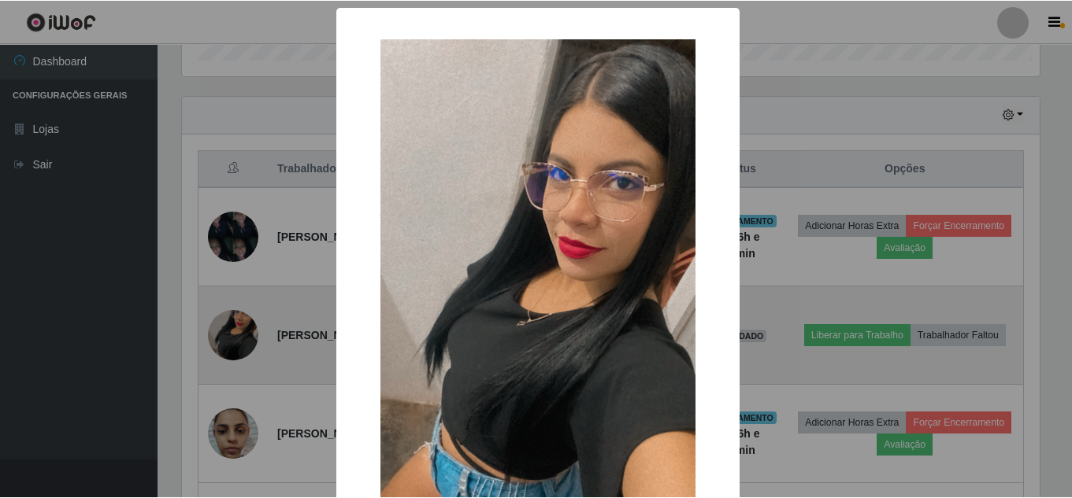
scroll to position [327, 857]
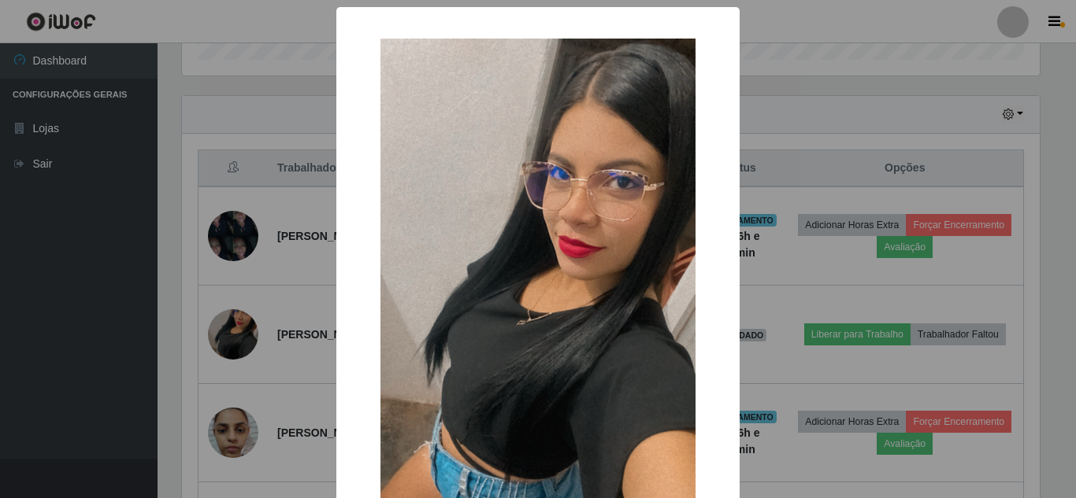
click at [839, 322] on div "× OK Cancel" at bounding box center [538, 249] width 1076 height 498
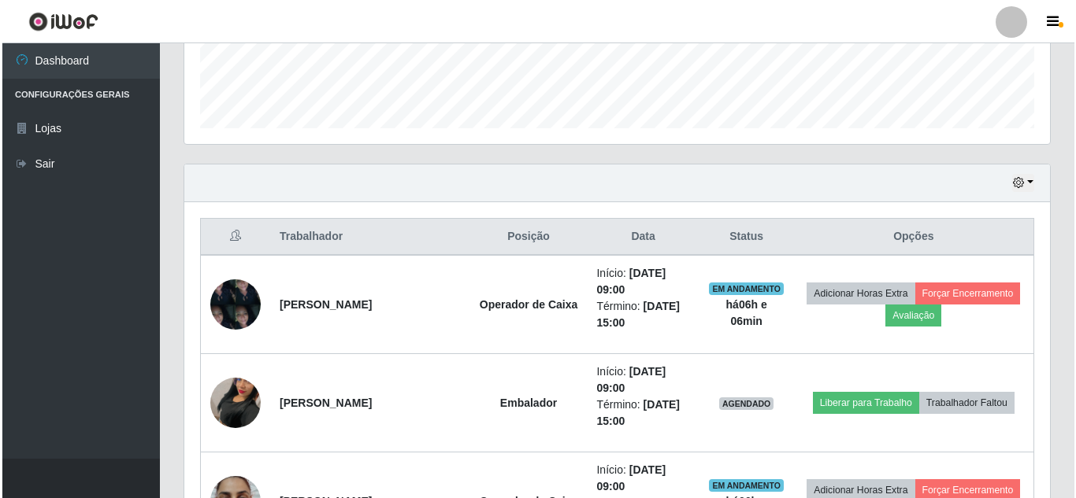
scroll to position [424, 0]
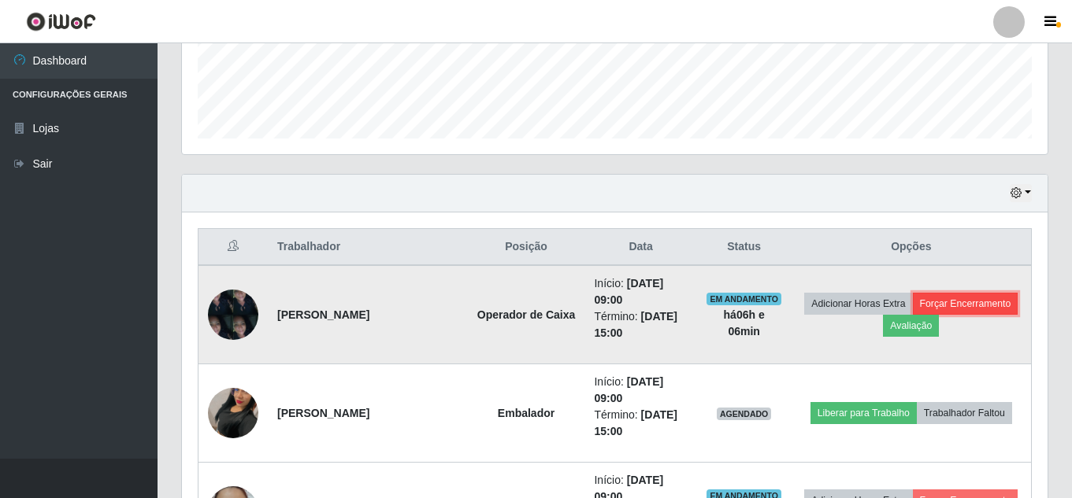
click at [913, 315] on button "Forçar Encerramento" at bounding box center [966, 304] width 106 height 22
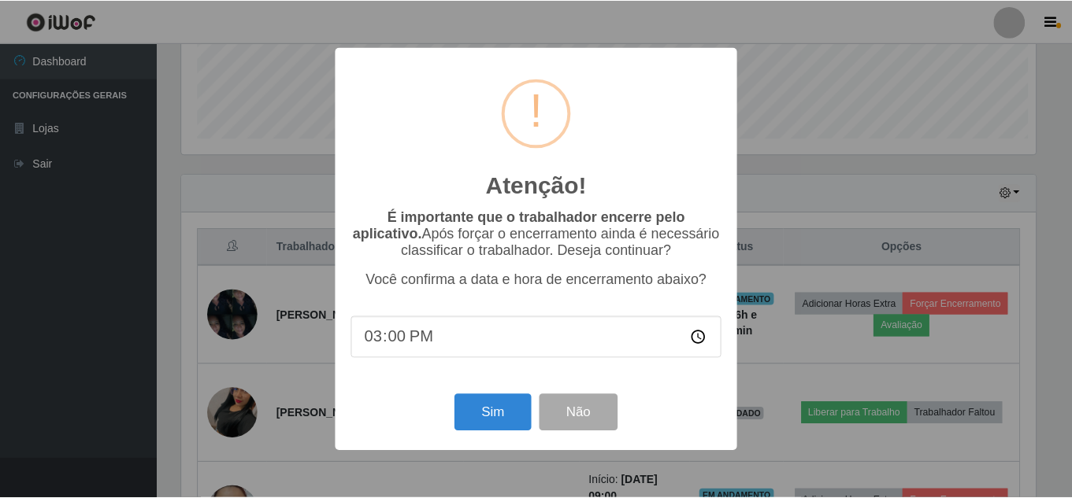
scroll to position [327, 857]
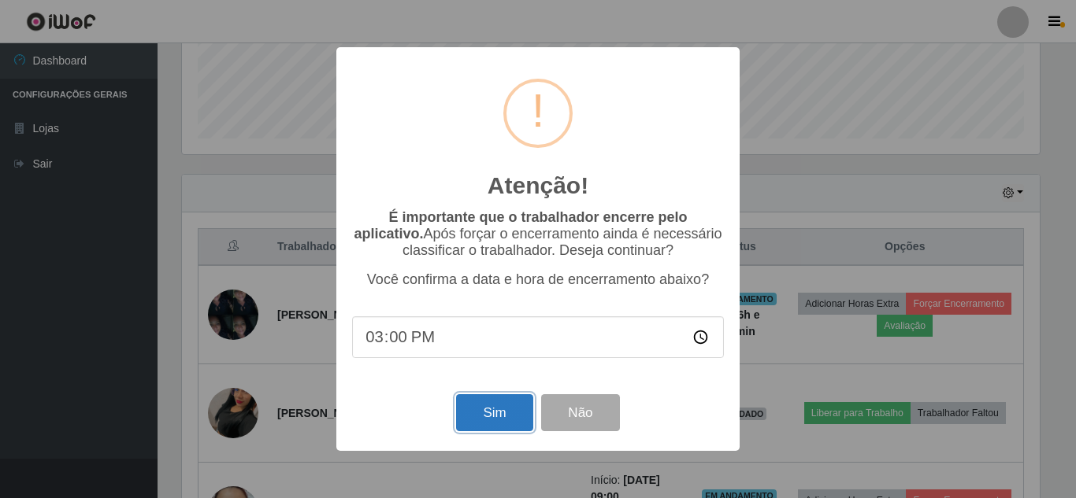
click at [490, 428] on button "Sim" at bounding box center [494, 412] width 76 height 37
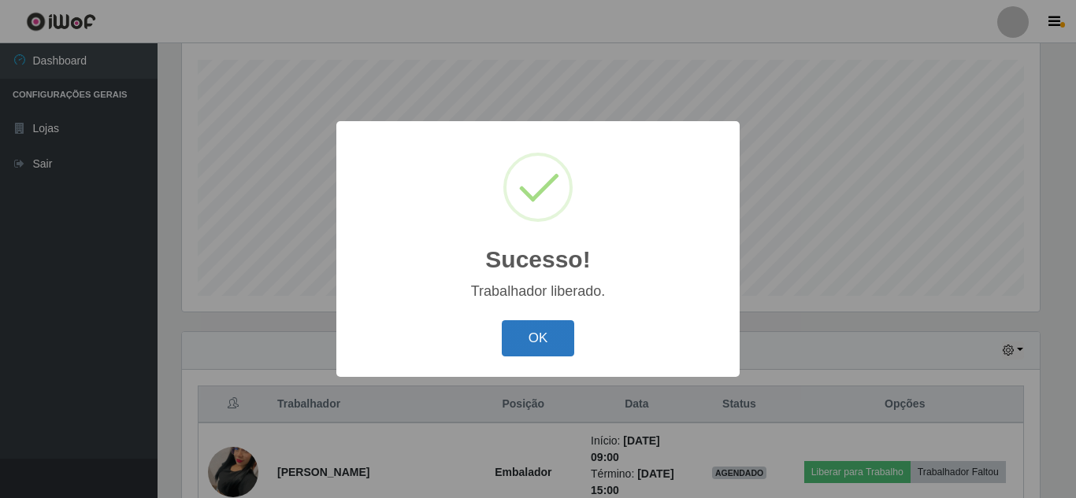
click at [543, 337] on button "OK" at bounding box center [538, 338] width 73 height 37
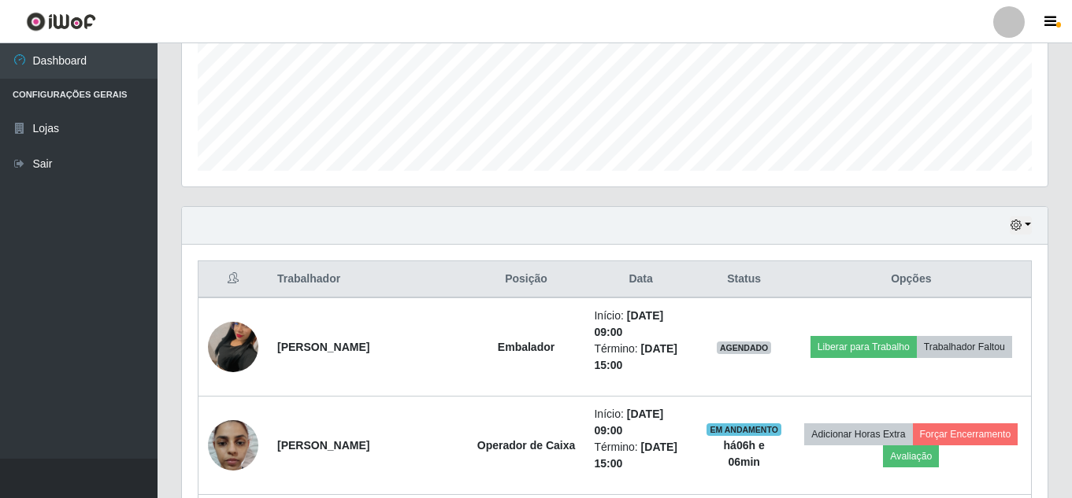
scroll to position [424, 0]
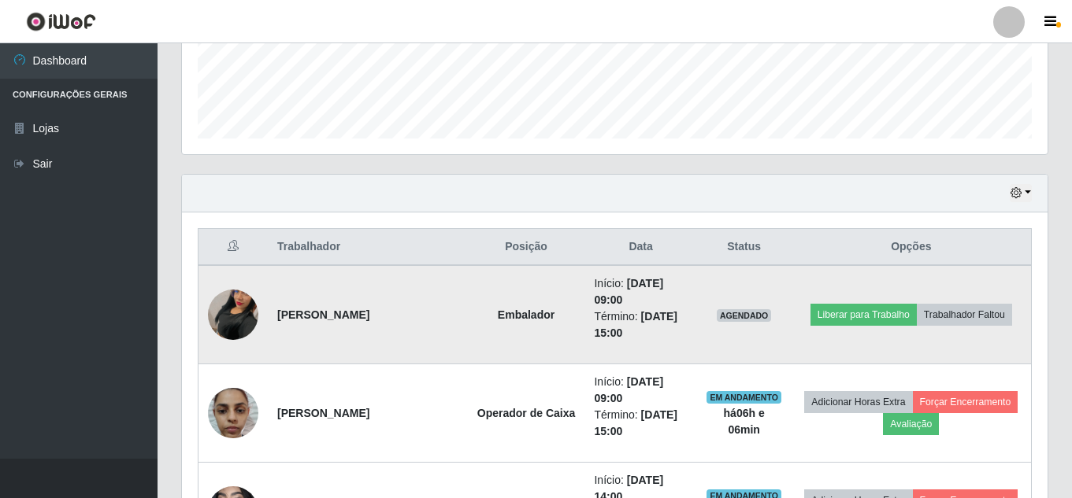
click at [229, 309] on img at bounding box center [233, 315] width 50 height 90
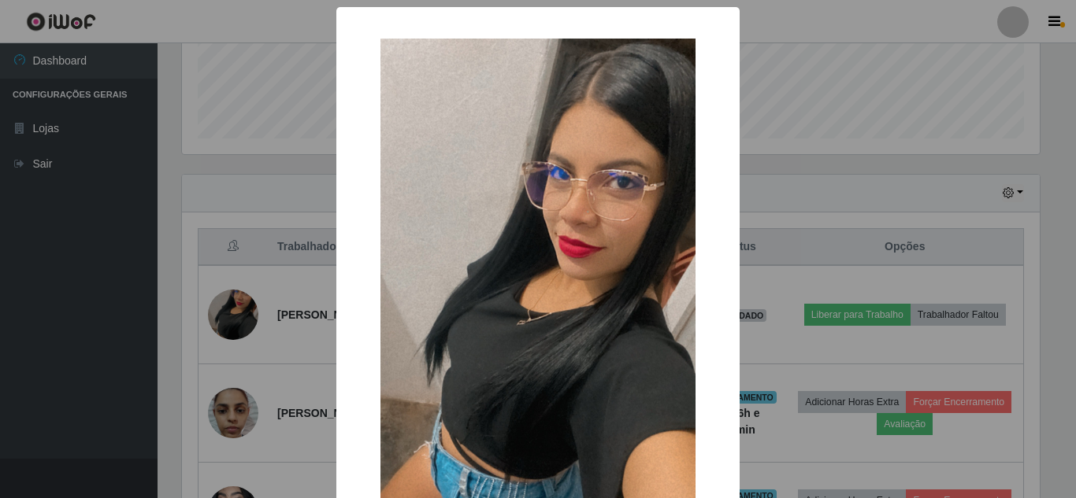
click at [843, 195] on div "× OK Cancel" at bounding box center [538, 249] width 1076 height 498
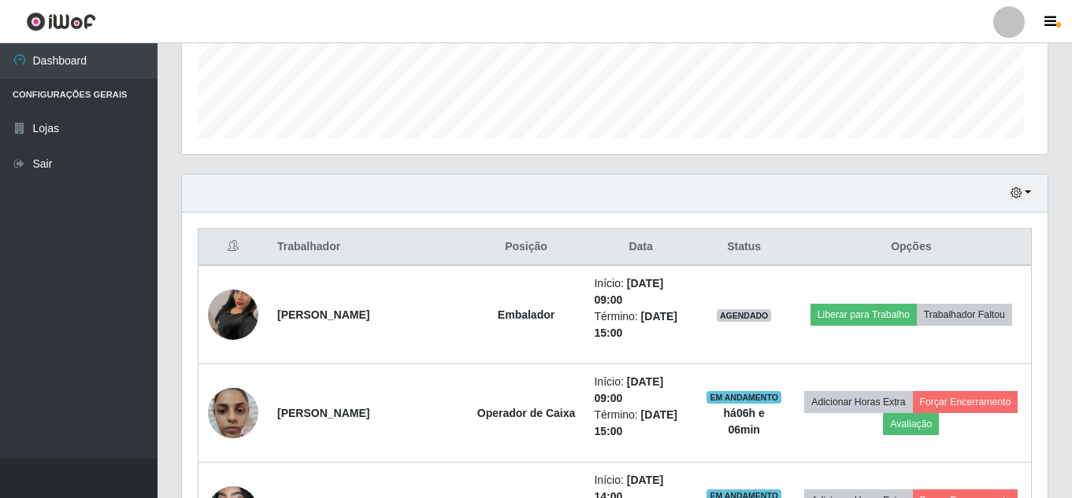
scroll to position [327, 865]
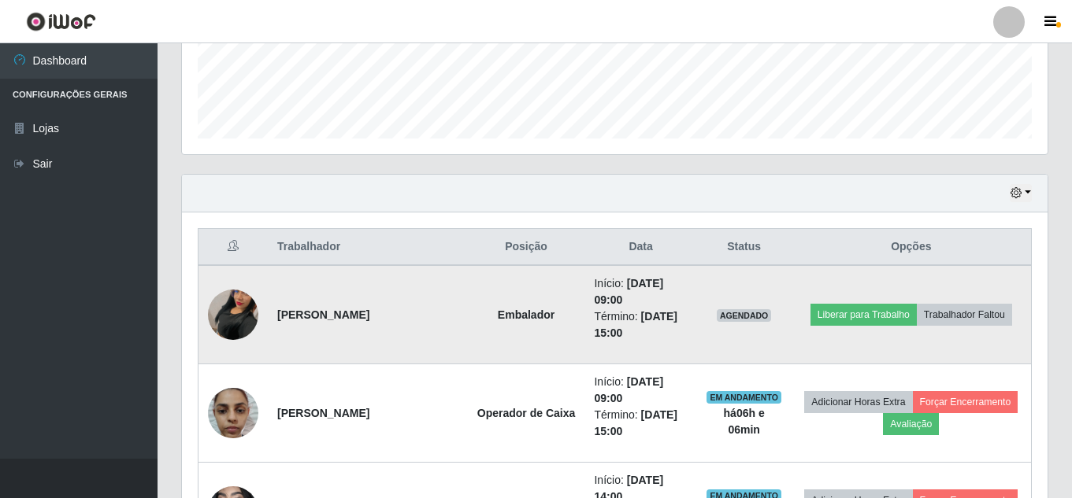
click at [233, 321] on img at bounding box center [233, 315] width 50 height 90
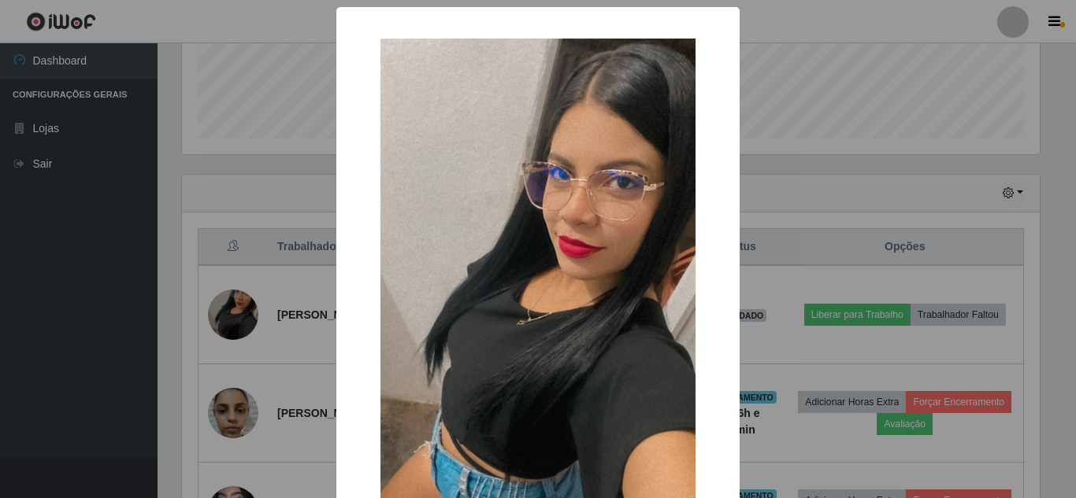
click at [884, 199] on div "× OK Cancel" at bounding box center [538, 249] width 1076 height 498
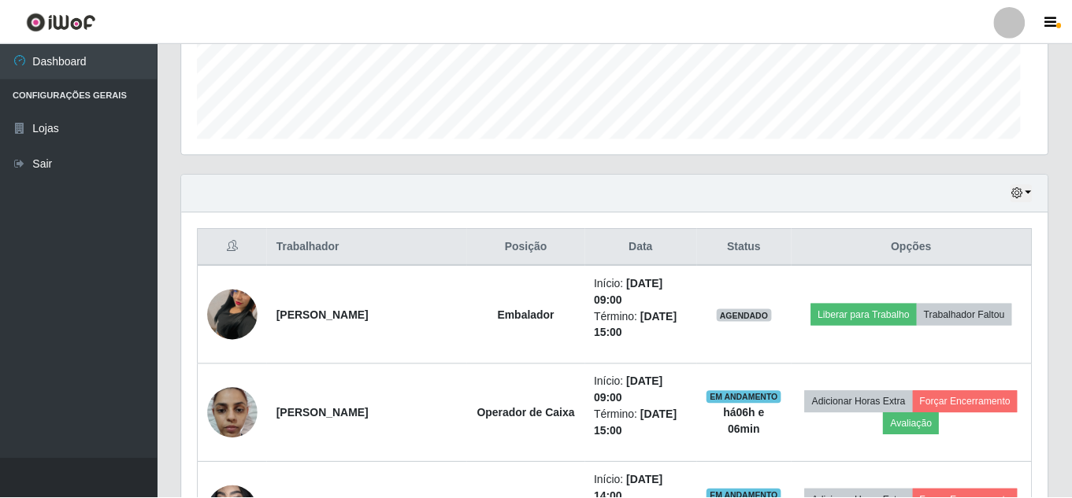
scroll to position [327, 865]
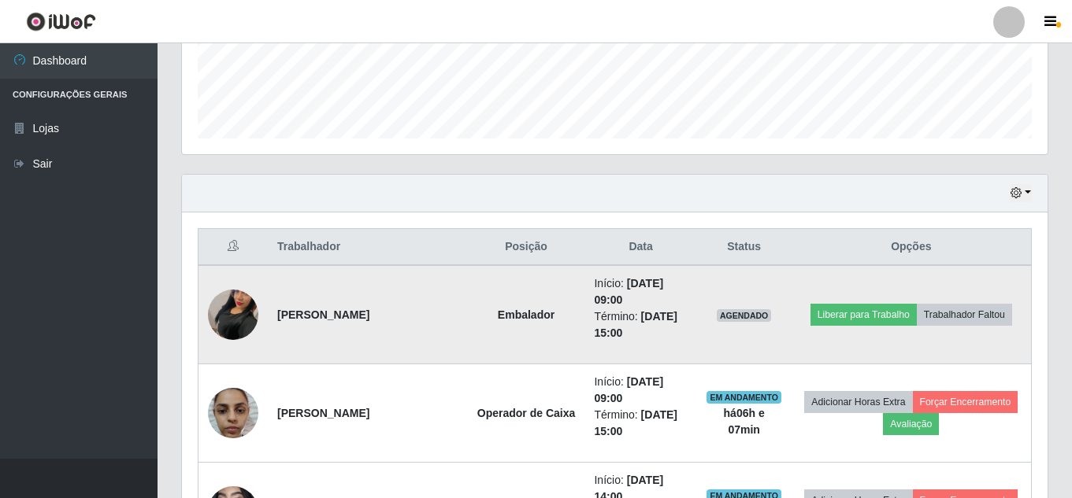
click at [234, 313] on img at bounding box center [233, 315] width 50 height 90
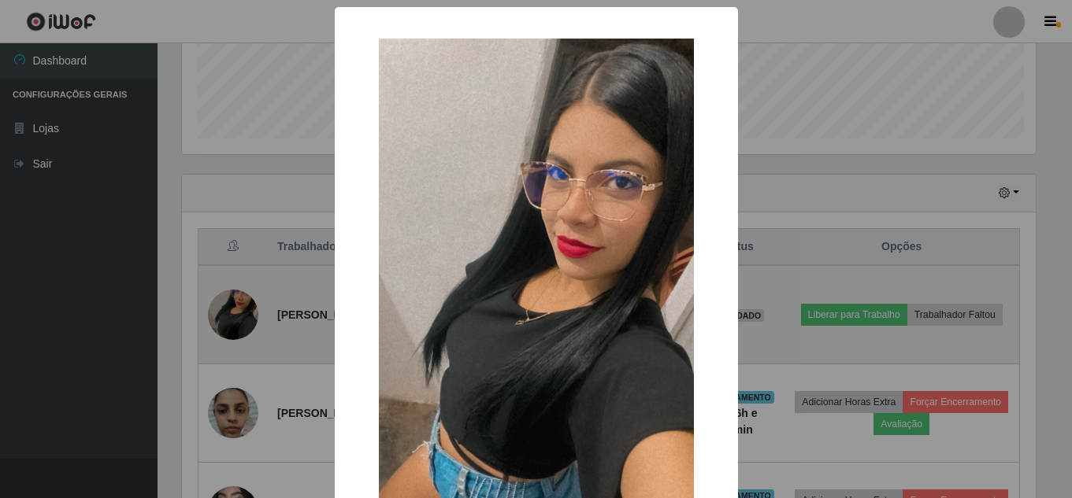
scroll to position [327, 857]
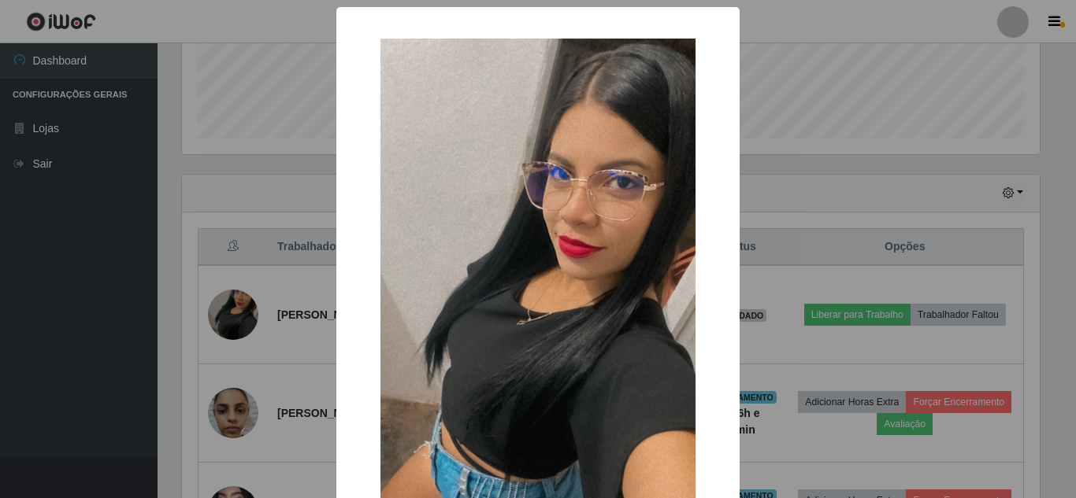
click at [805, 188] on div "× OK Cancel" at bounding box center [538, 249] width 1076 height 498
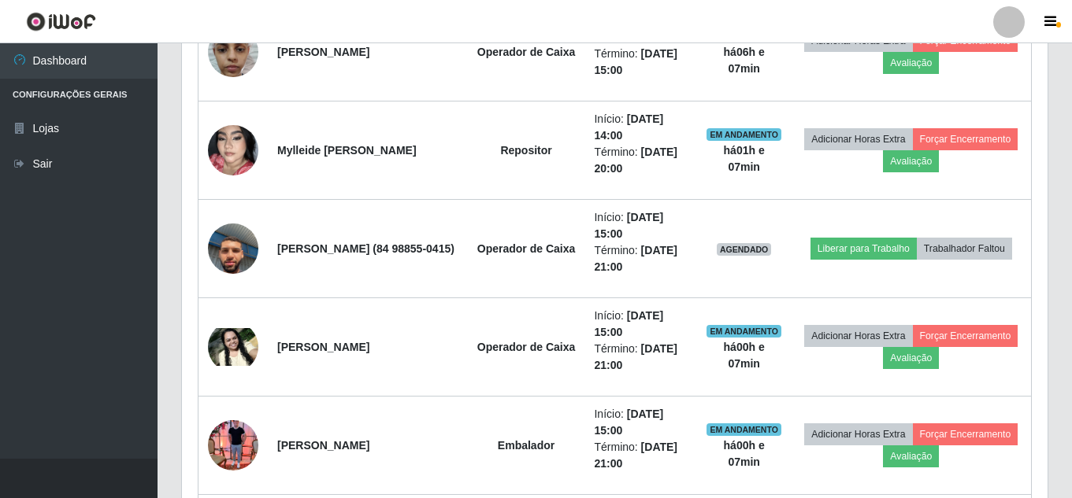
scroll to position [818, 0]
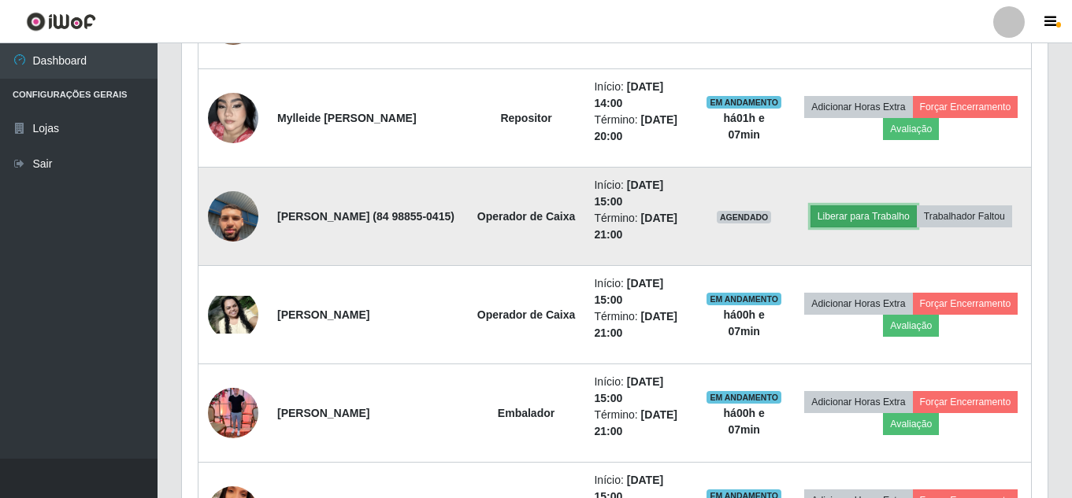
click at [916, 207] on button "Liberar para Trabalho" at bounding box center [863, 216] width 106 height 22
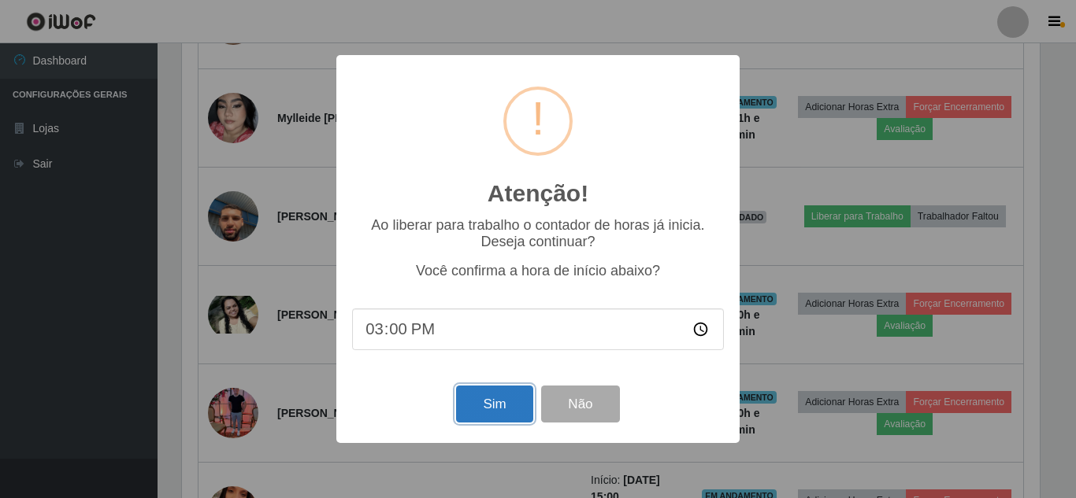
click at [492, 407] on button "Sim" at bounding box center [494, 404] width 76 height 37
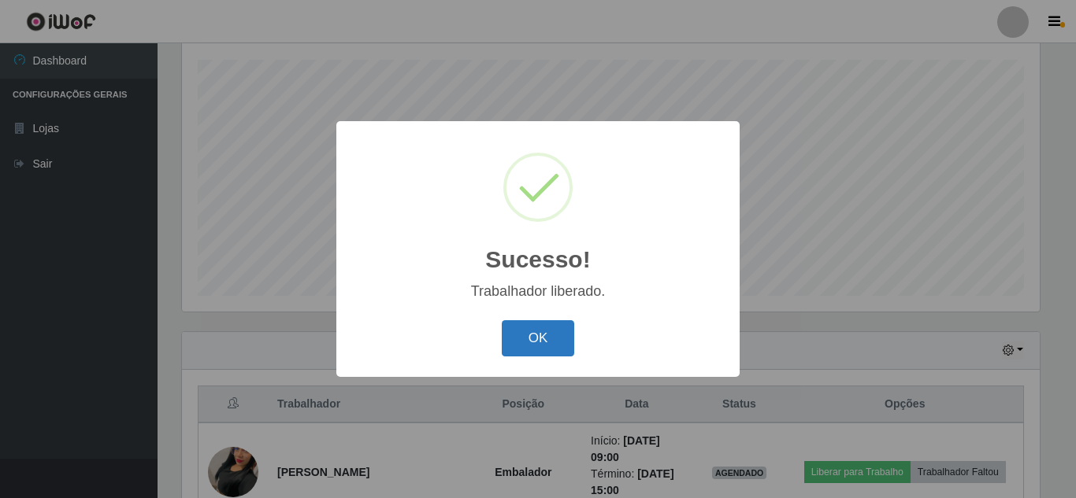
click at [568, 335] on button "OK" at bounding box center [538, 338] width 73 height 37
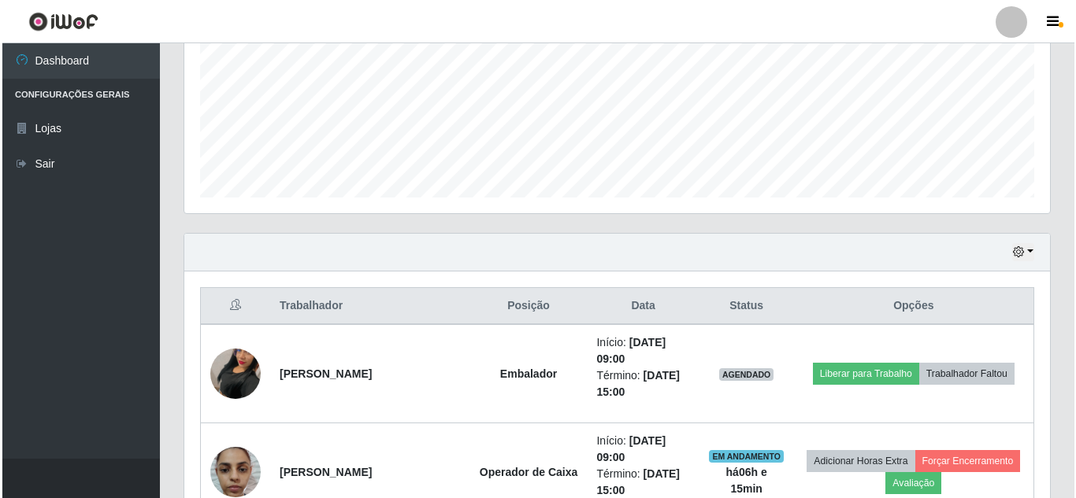
scroll to position [523, 0]
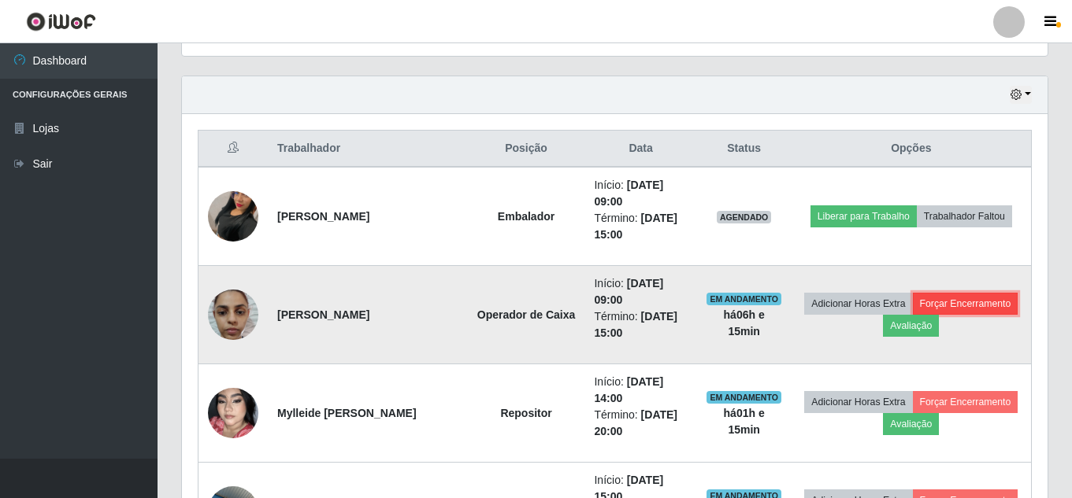
click at [913, 315] on button "Forçar Encerramento" at bounding box center [966, 304] width 106 height 22
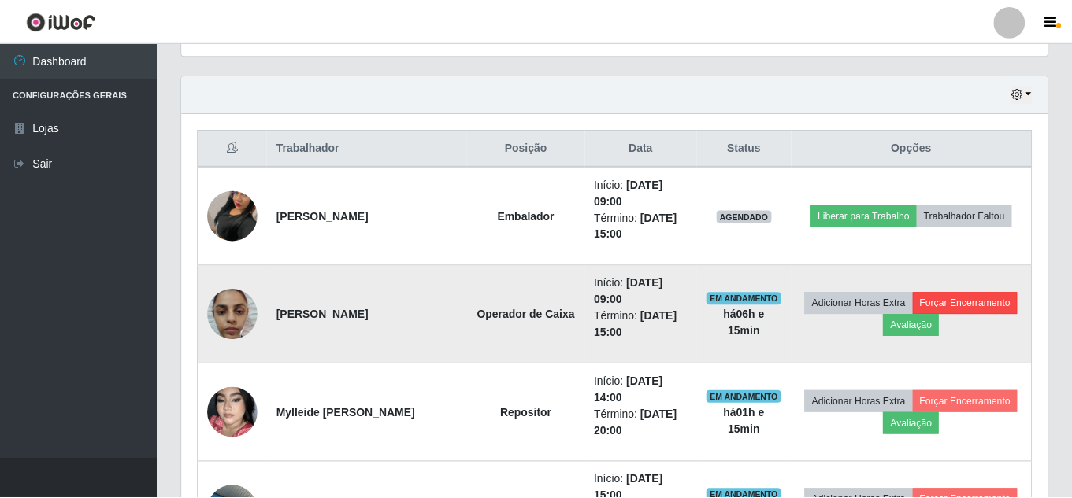
scroll to position [327, 857]
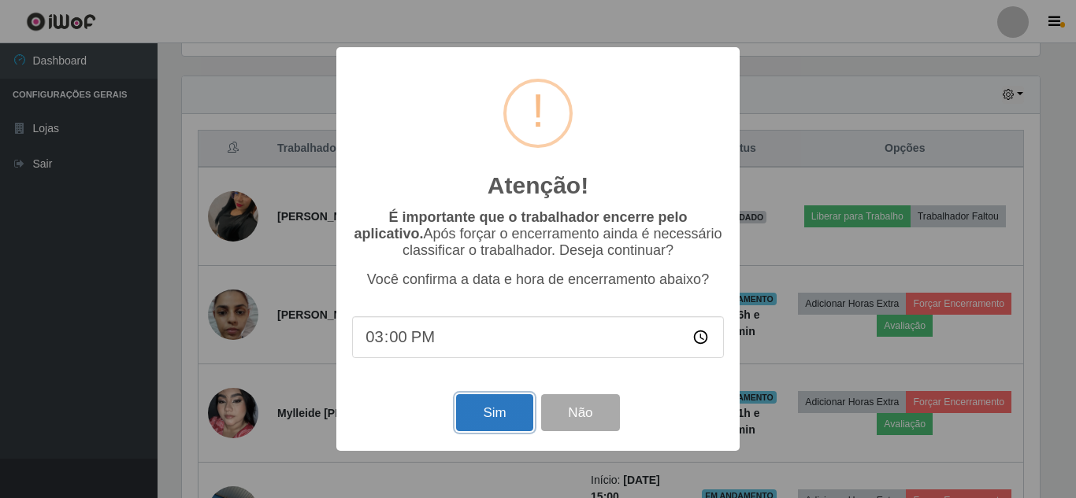
click at [505, 412] on button "Sim" at bounding box center [494, 412] width 76 height 37
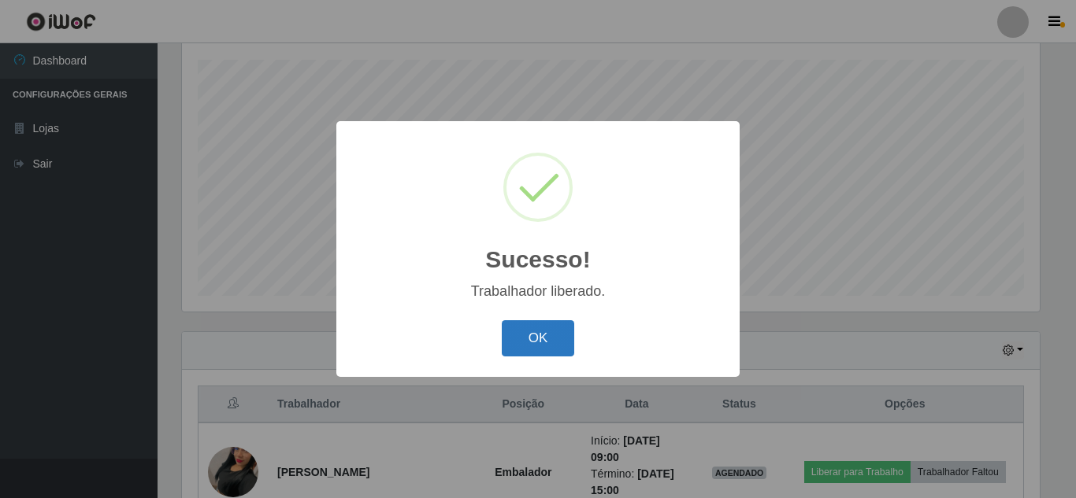
click at [550, 349] on button "OK" at bounding box center [538, 338] width 73 height 37
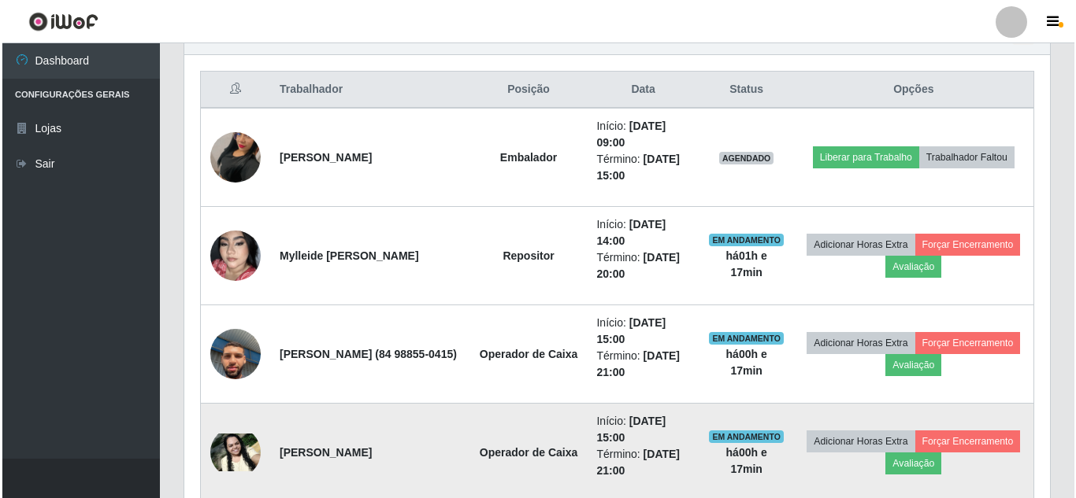
scroll to position [503, 0]
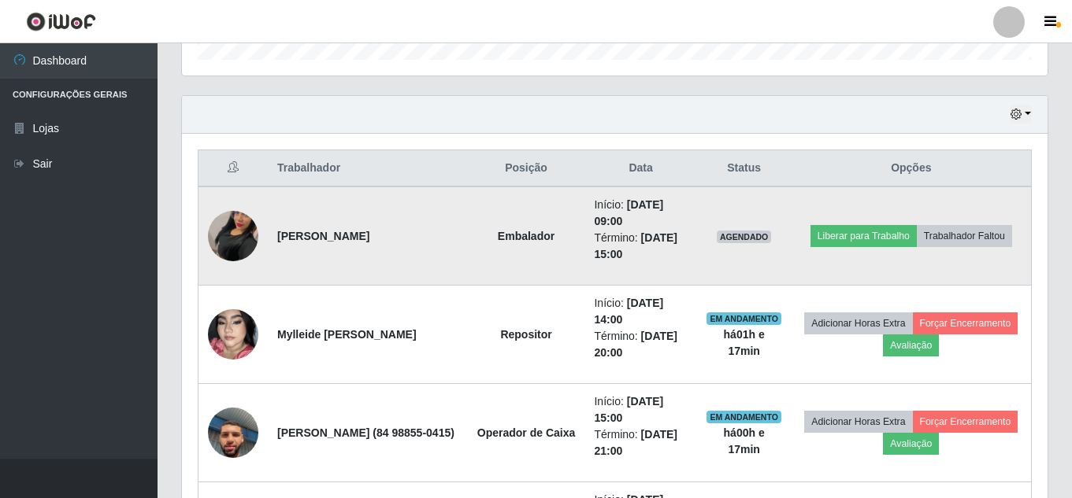
click at [242, 237] on img at bounding box center [233, 236] width 50 height 90
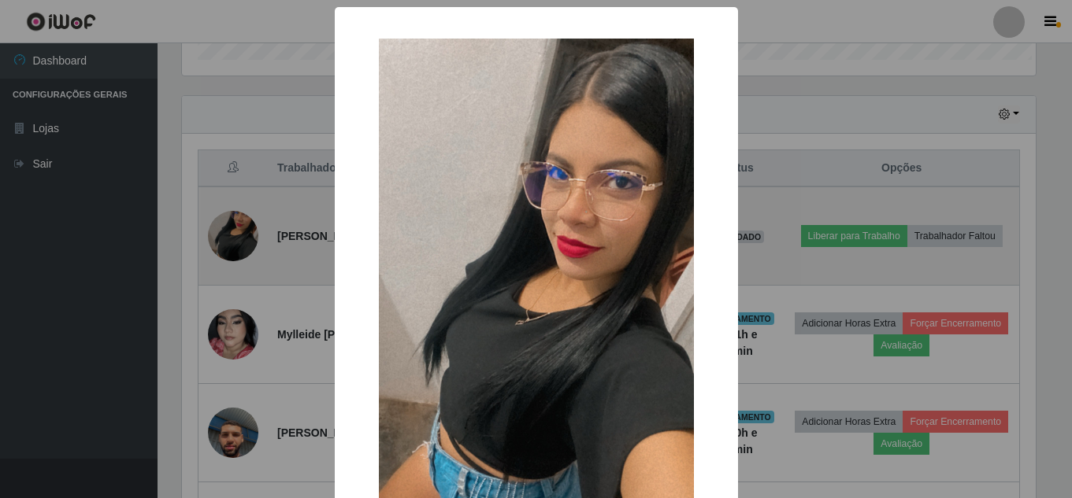
scroll to position [327, 857]
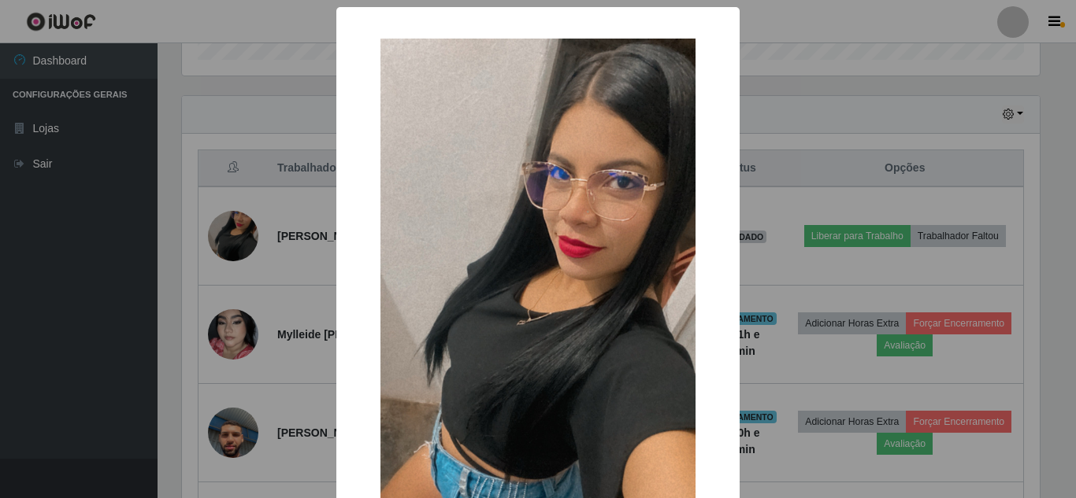
click at [282, 373] on div "× OK Cancel" at bounding box center [538, 249] width 1076 height 498
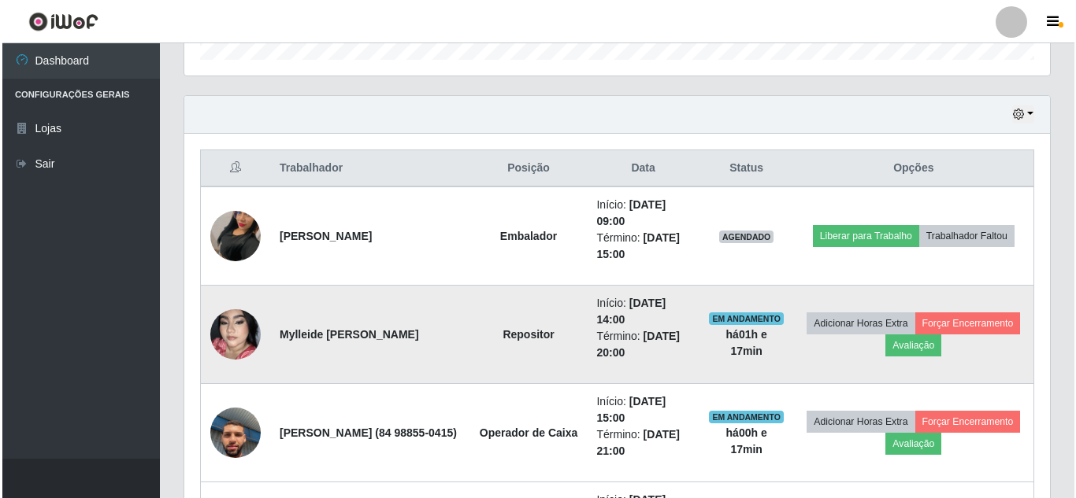
scroll to position [327, 865]
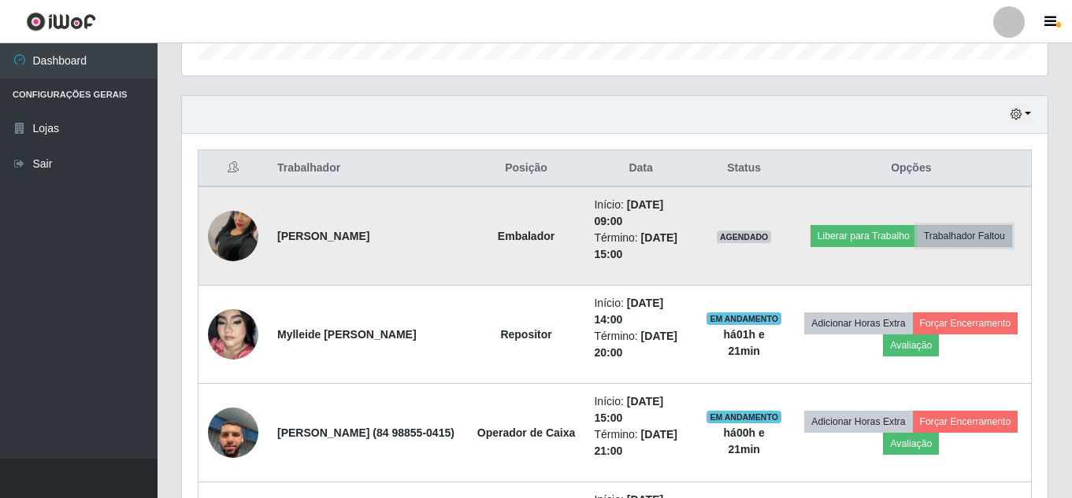
click at [935, 243] on button "Trabalhador Faltou" at bounding box center [963, 236] width 95 height 22
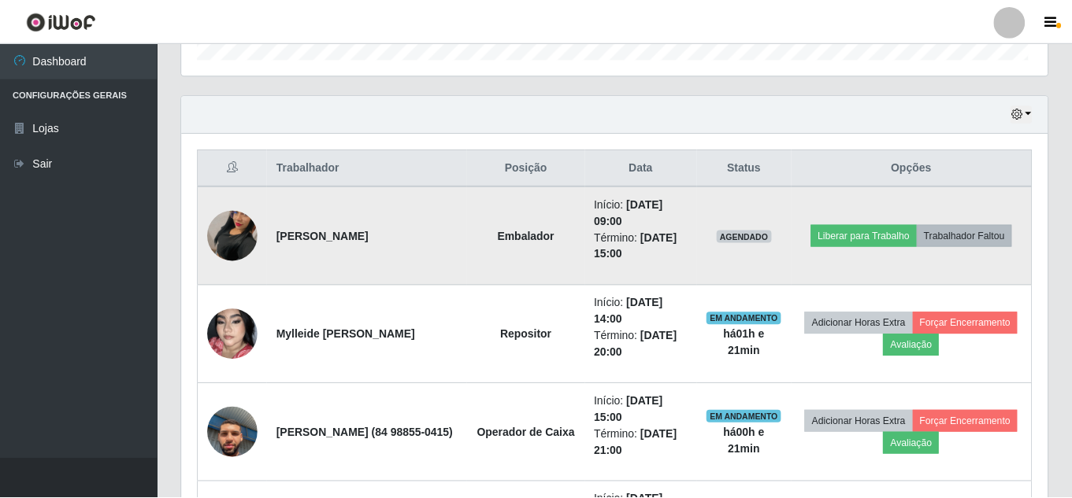
scroll to position [327, 857]
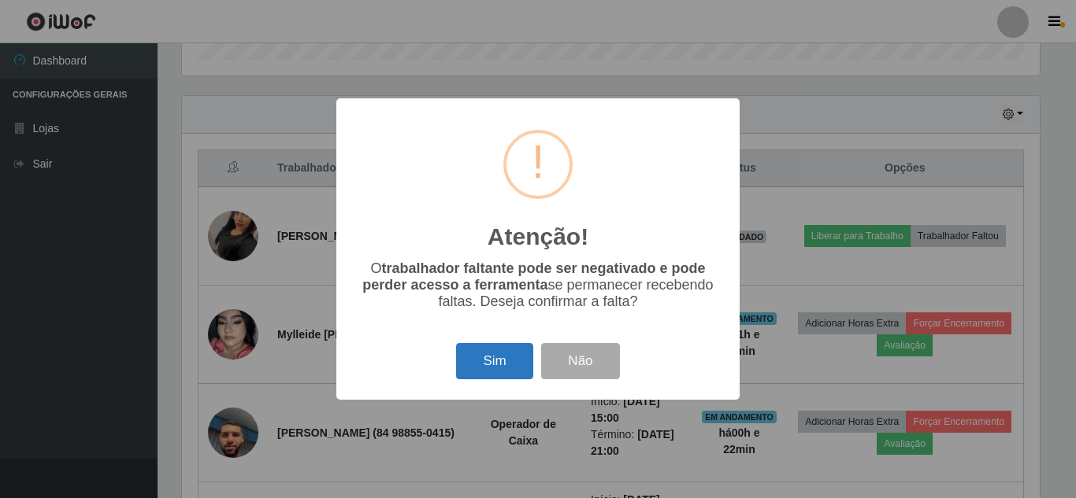
click at [496, 361] on button "Sim" at bounding box center [494, 361] width 76 height 37
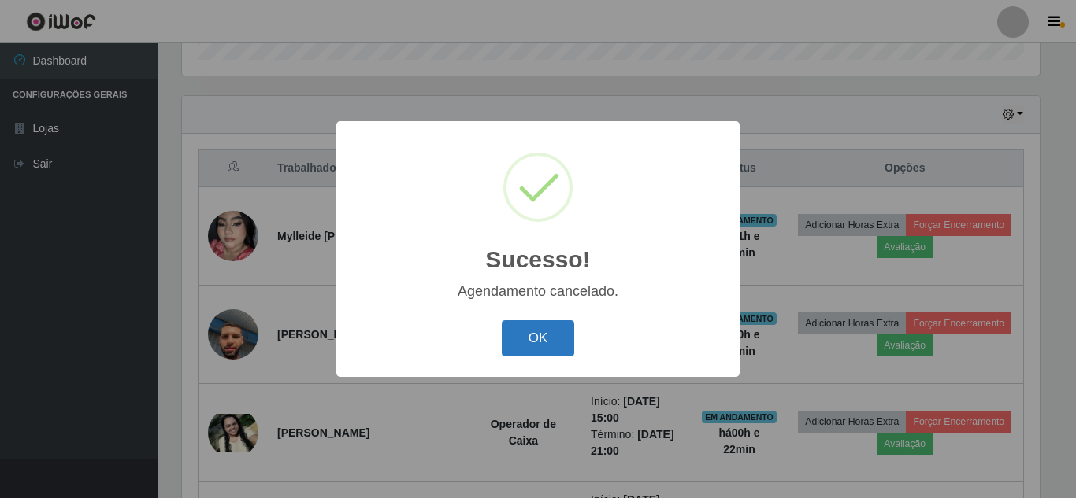
click at [524, 333] on button "OK" at bounding box center [538, 338] width 73 height 37
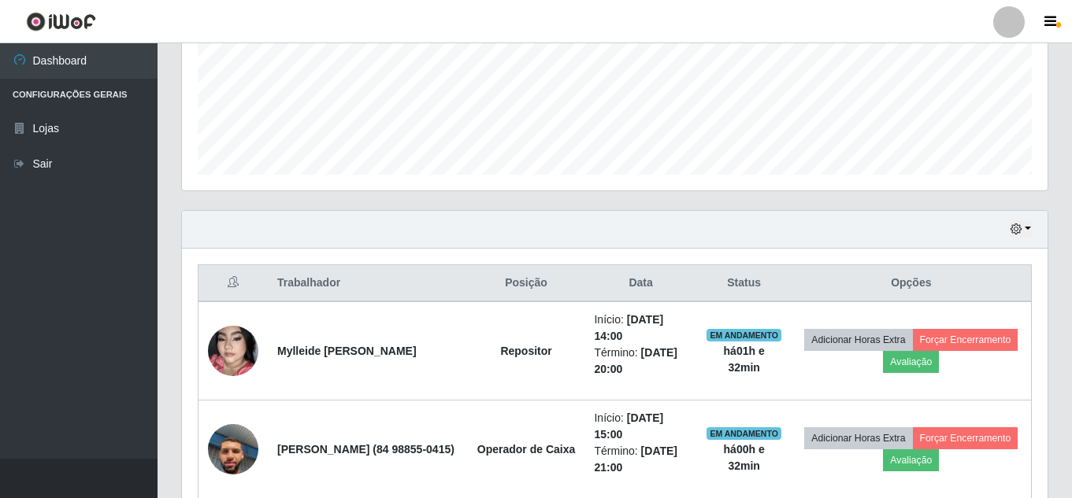
scroll to position [483, 0]
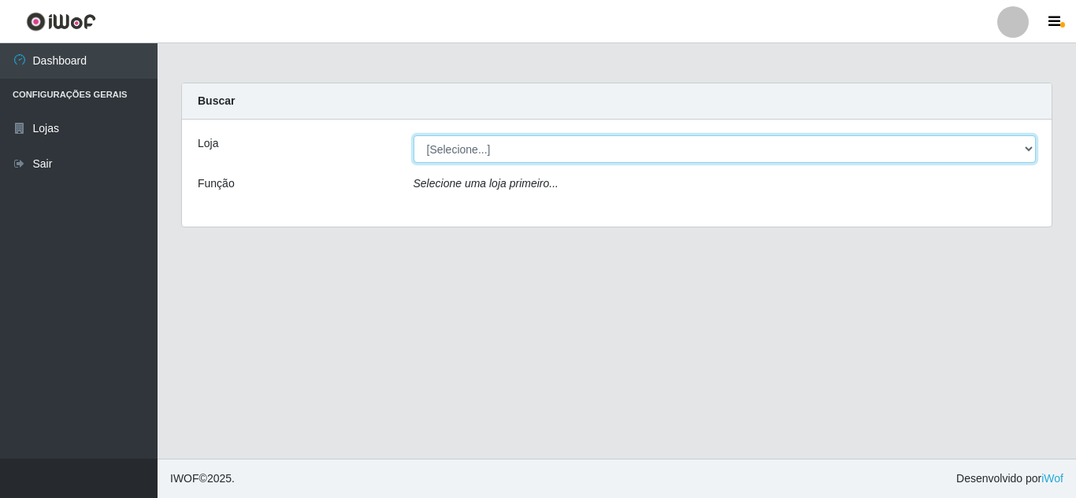
click at [555, 154] on select "[Selecione...] Queiroz Atacadão - [GEOGRAPHIC_DATA]" at bounding box center [724, 149] width 623 height 28
select select "225"
click at [413, 135] on select "[Selecione...] Queiroz Atacadão - [GEOGRAPHIC_DATA]" at bounding box center [724, 149] width 623 height 28
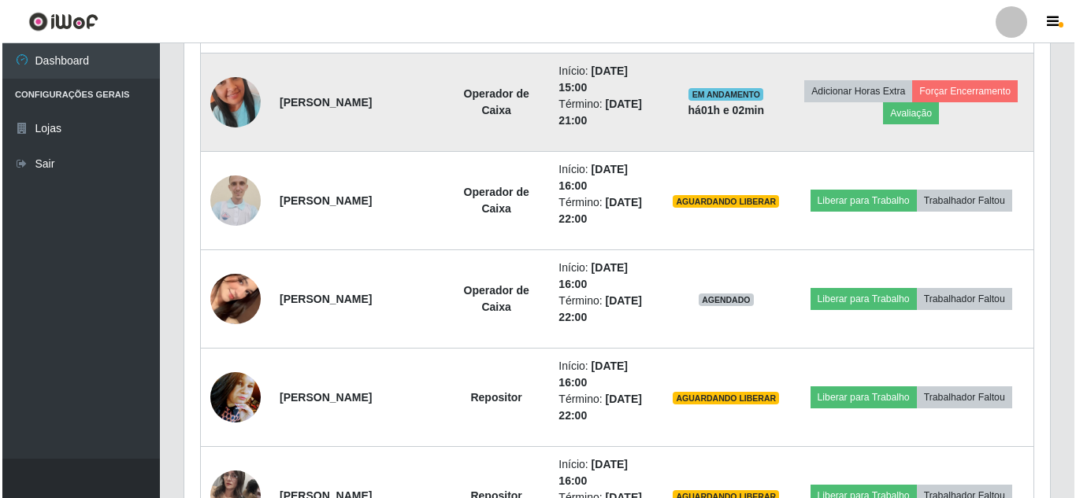
scroll to position [1260, 0]
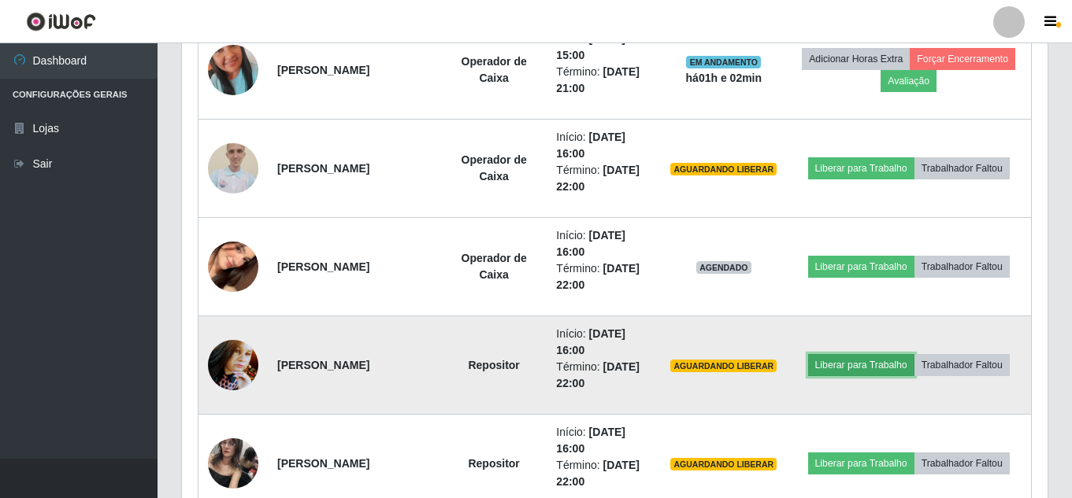
click at [914, 354] on button "Liberar para Trabalho" at bounding box center [861, 365] width 106 height 22
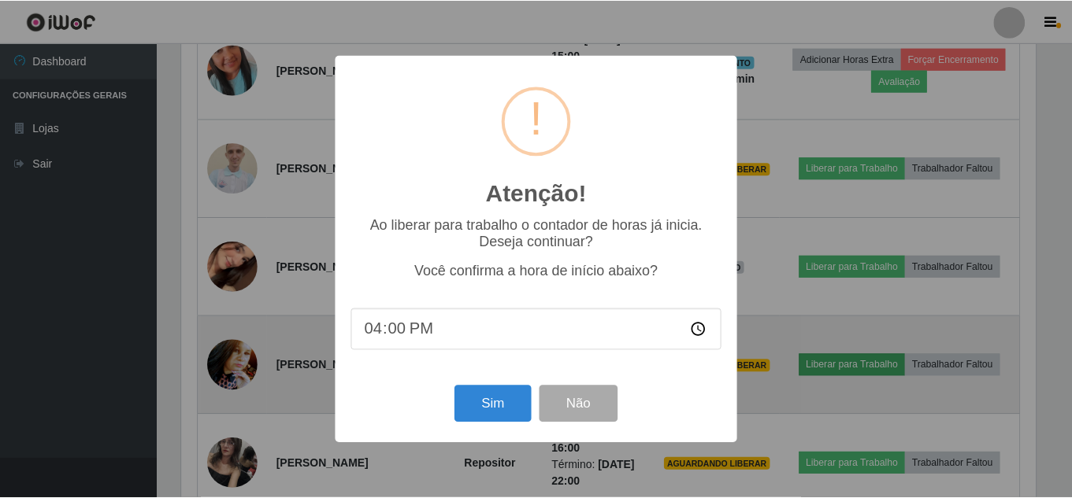
scroll to position [327, 857]
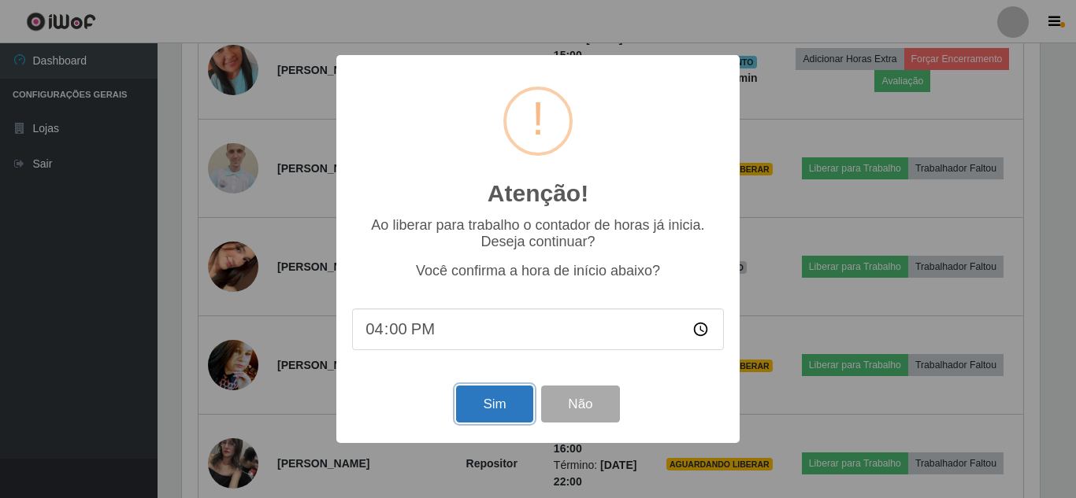
click at [498, 410] on button "Sim" at bounding box center [494, 404] width 76 height 37
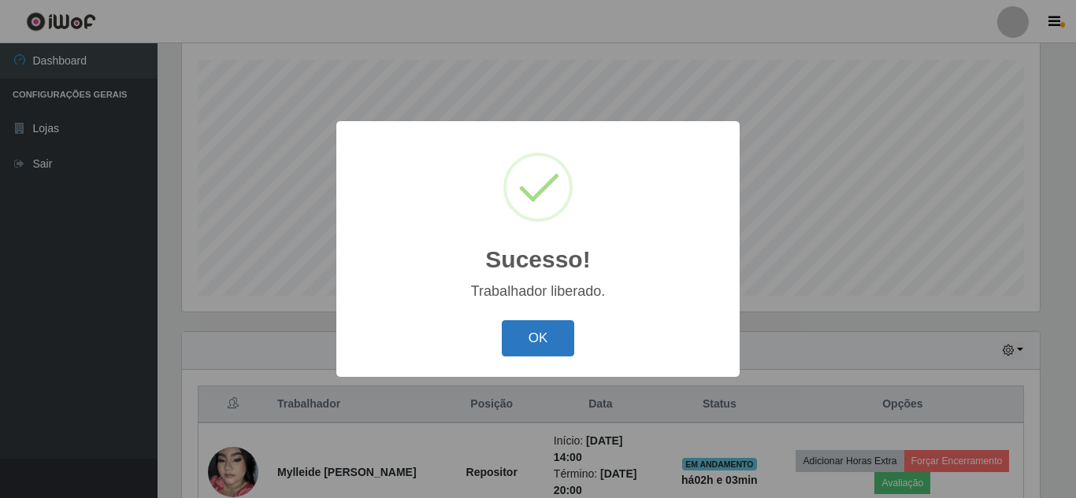
click at [543, 336] on button "OK" at bounding box center [538, 338] width 73 height 37
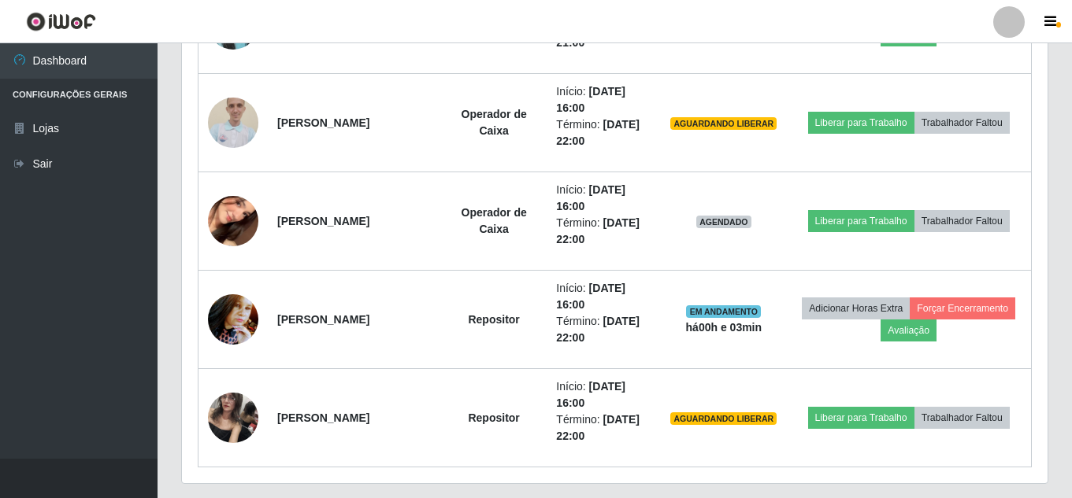
scroll to position [1349, 0]
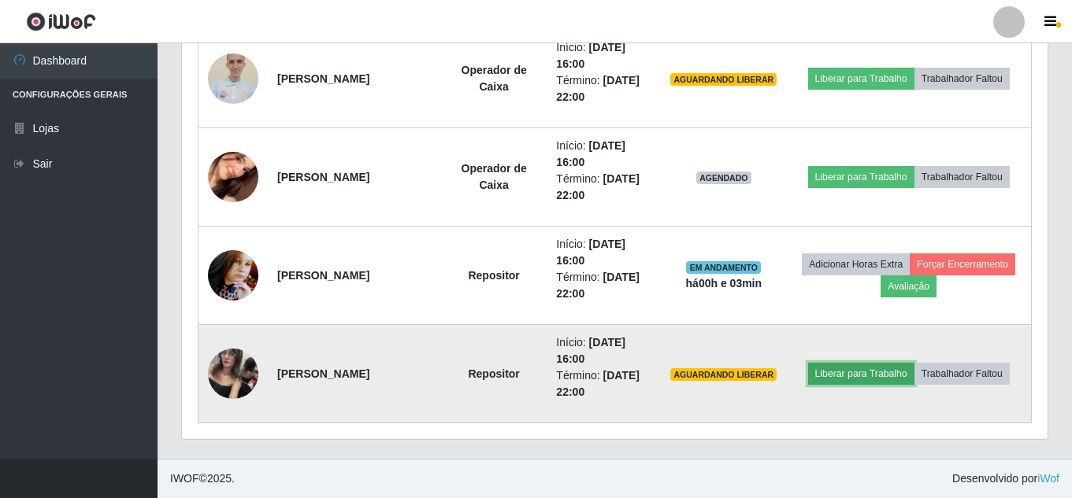
click at [911, 363] on button "Liberar para Trabalho" at bounding box center [861, 374] width 106 height 22
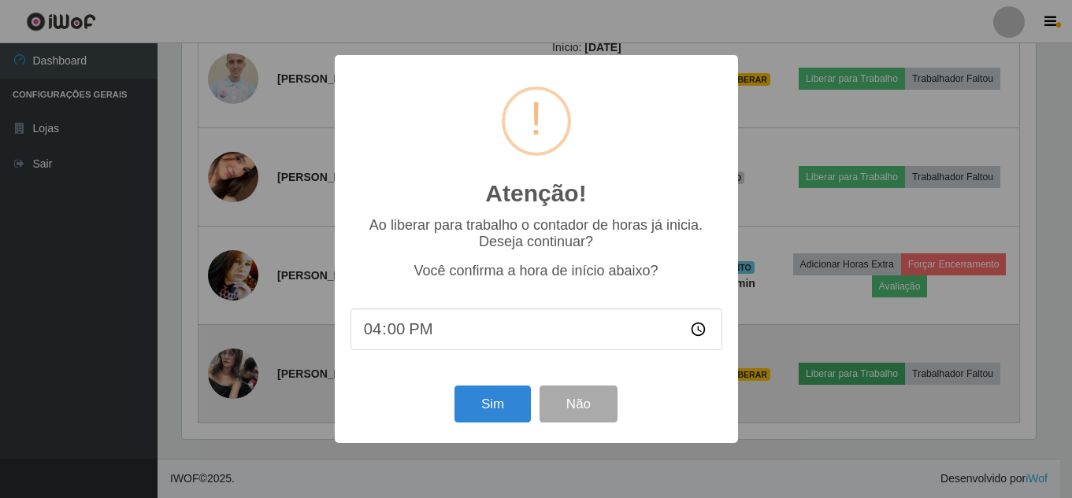
scroll to position [327, 857]
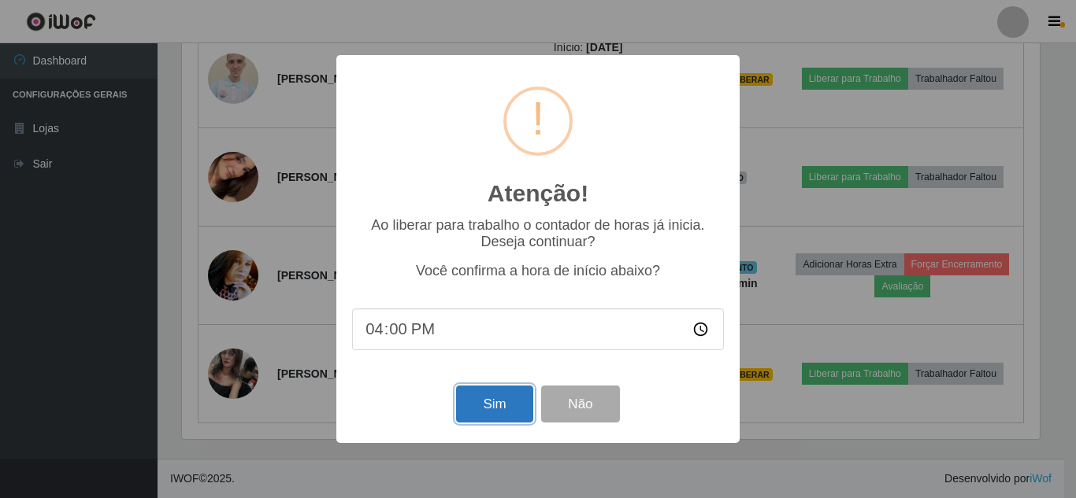
click at [508, 415] on button "Sim" at bounding box center [494, 404] width 76 height 37
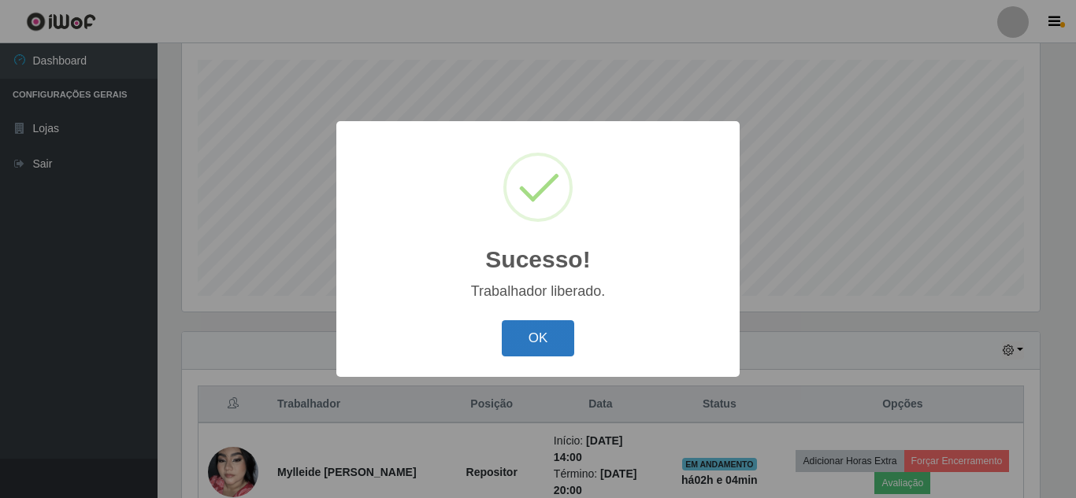
click at [550, 331] on button "OK" at bounding box center [538, 338] width 73 height 37
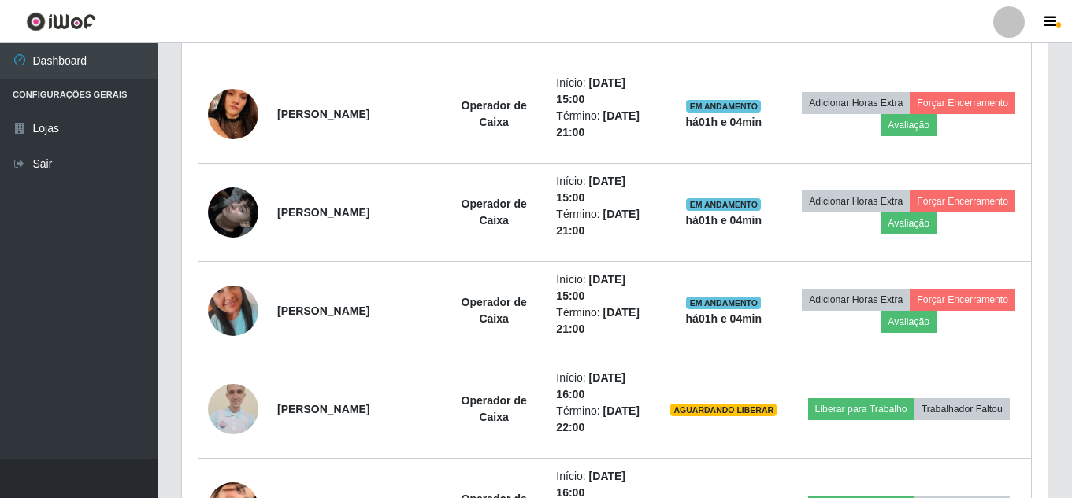
scroll to position [1133, 0]
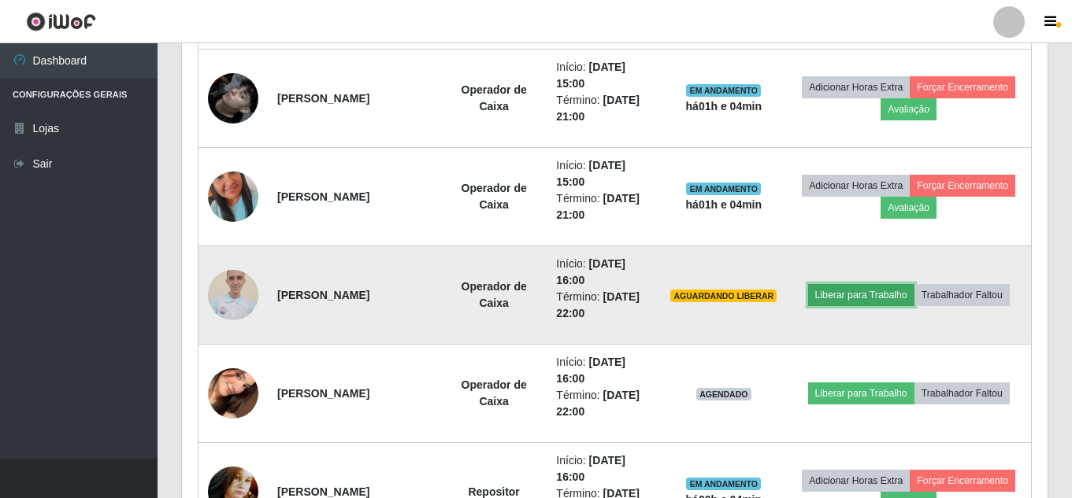
click at [914, 284] on button "Liberar para Trabalho" at bounding box center [861, 295] width 106 height 22
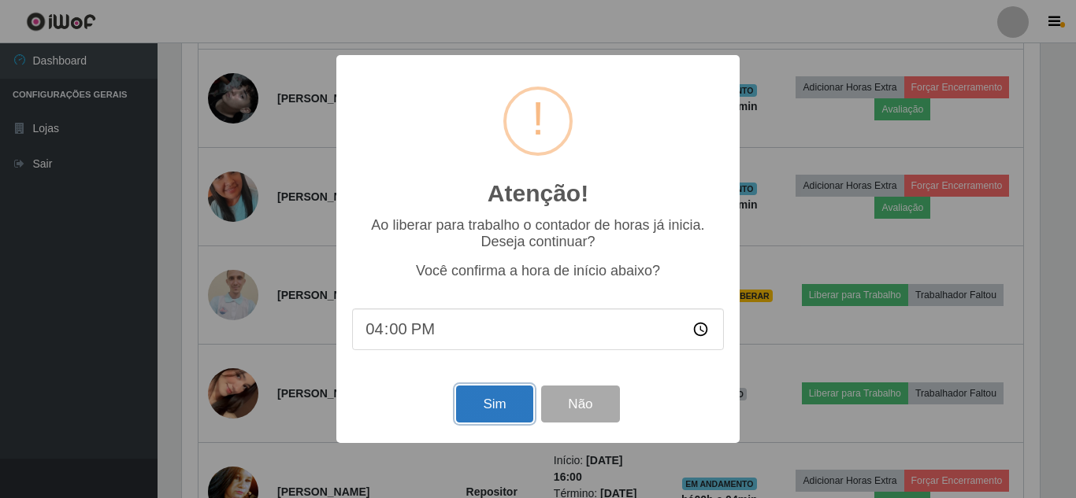
click at [485, 408] on button "Sim" at bounding box center [494, 404] width 76 height 37
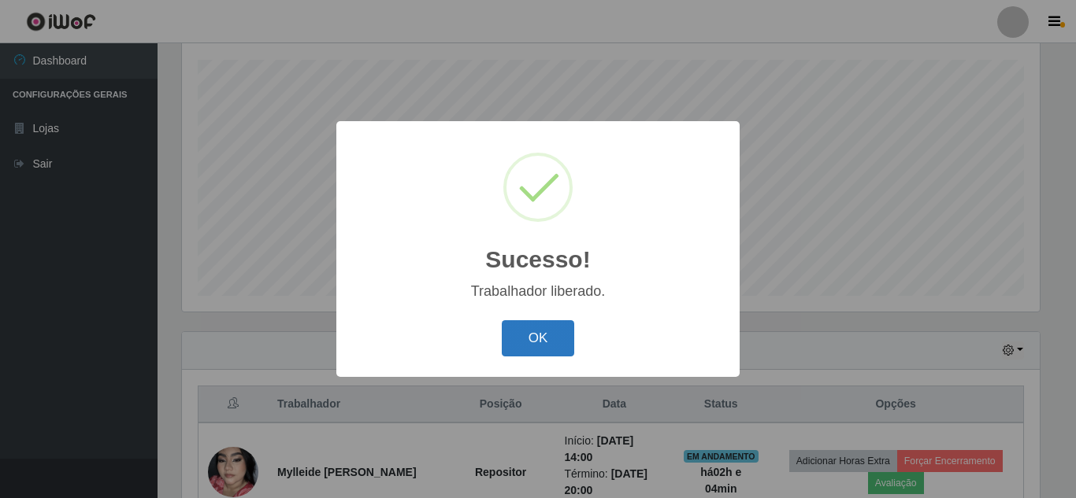
click at [549, 339] on button "OK" at bounding box center [538, 338] width 73 height 37
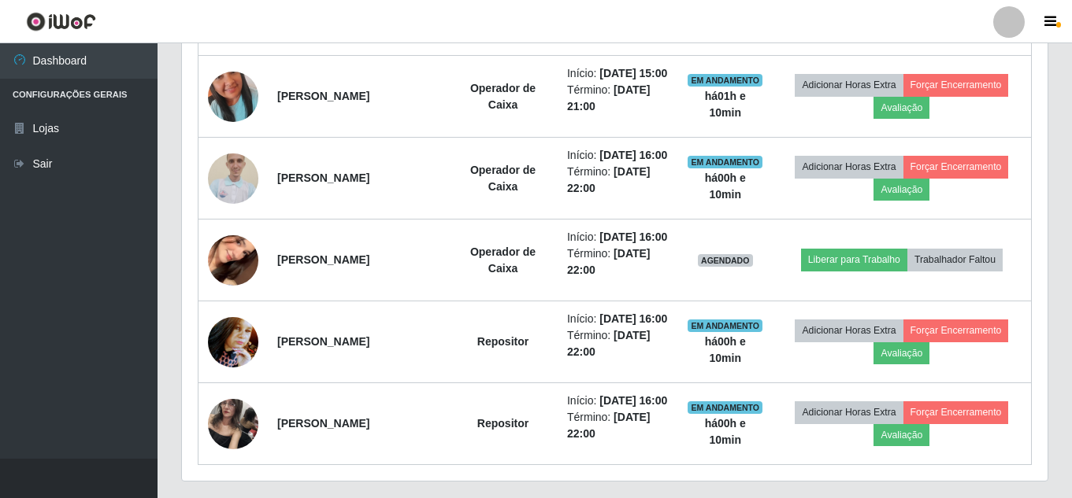
scroll to position [1133, 0]
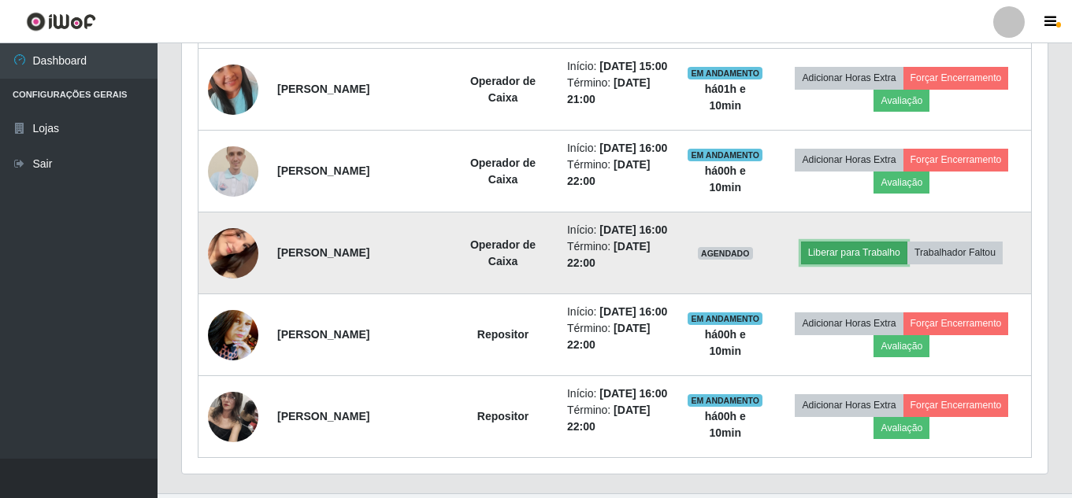
click at [873, 264] on button "Liberar para Trabalho" at bounding box center [854, 253] width 106 height 22
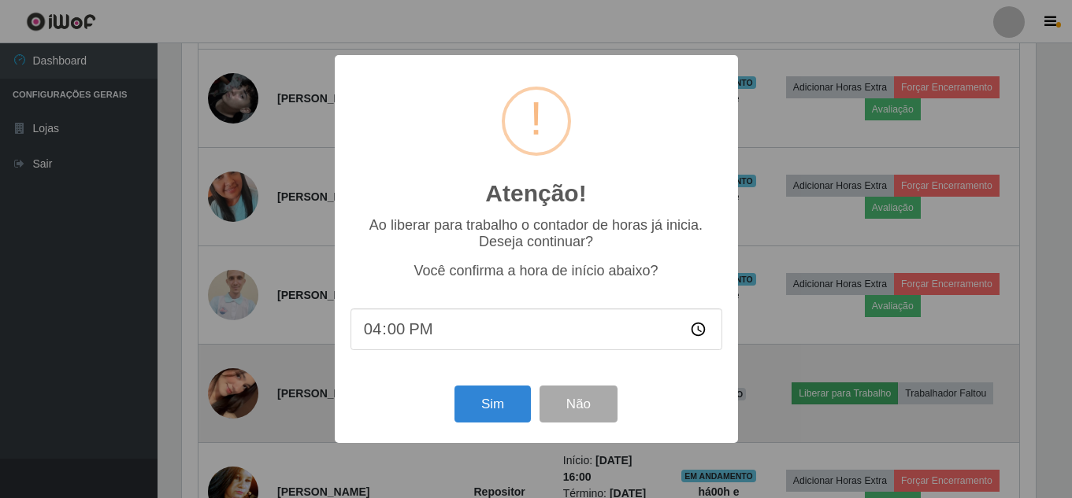
scroll to position [327, 857]
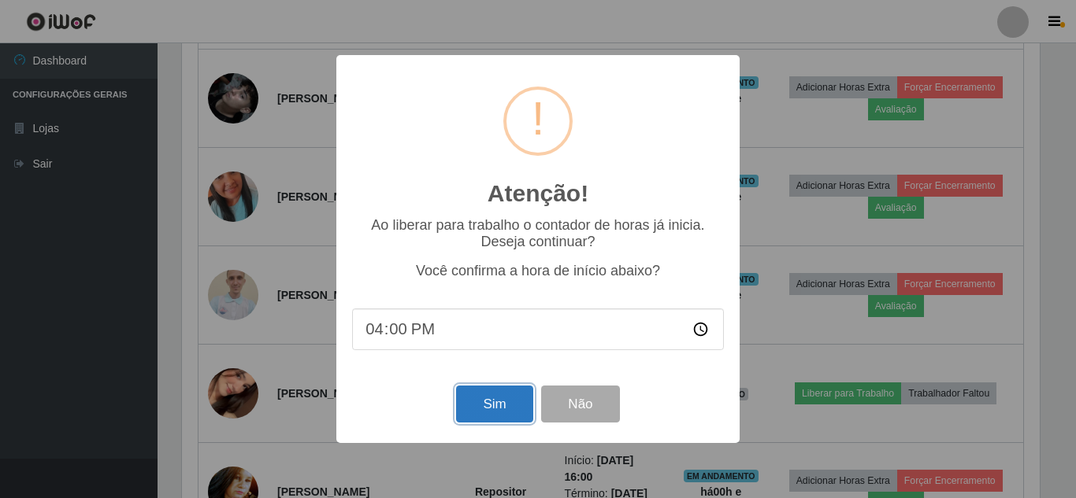
click at [487, 402] on button "Sim" at bounding box center [494, 404] width 76 height 37
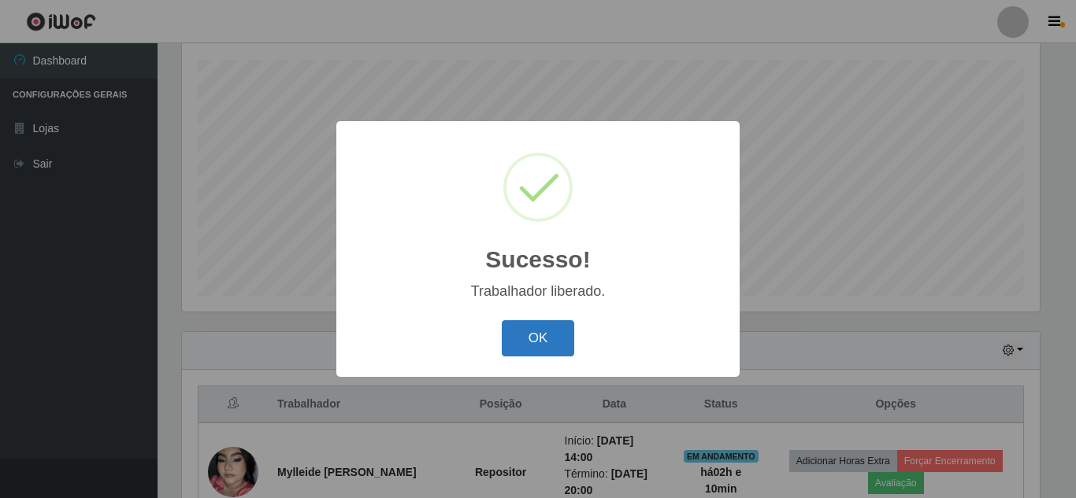
click at [547, 333] on button "OK" at bounding box center [538, 338] width 73 height 37
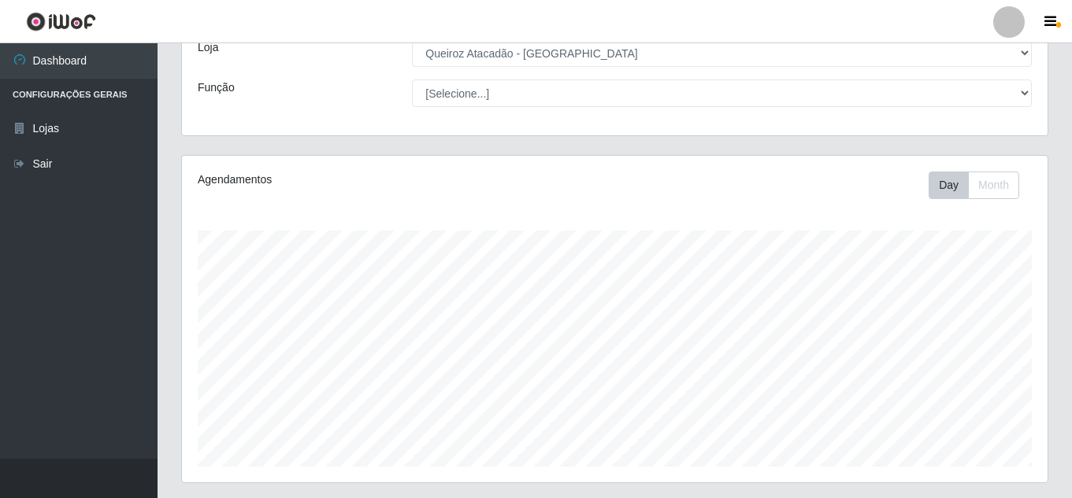
scroll to position [90, 0]
